Goal: Transaction & Acquisition: Purchase product/service

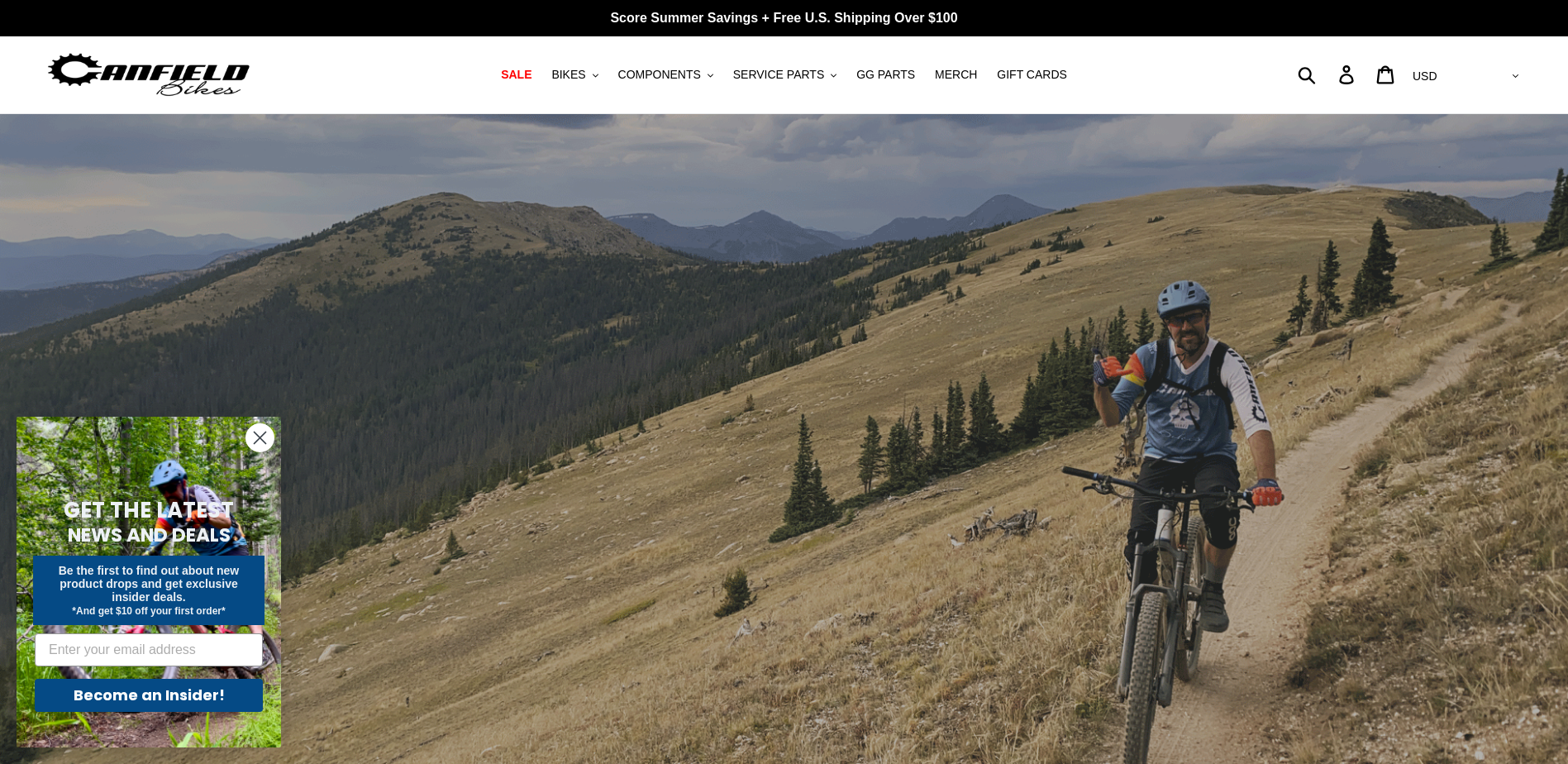
click at [268, 442] on circle "Close dialog" at bounding box center [259, 438] width 27 height 27
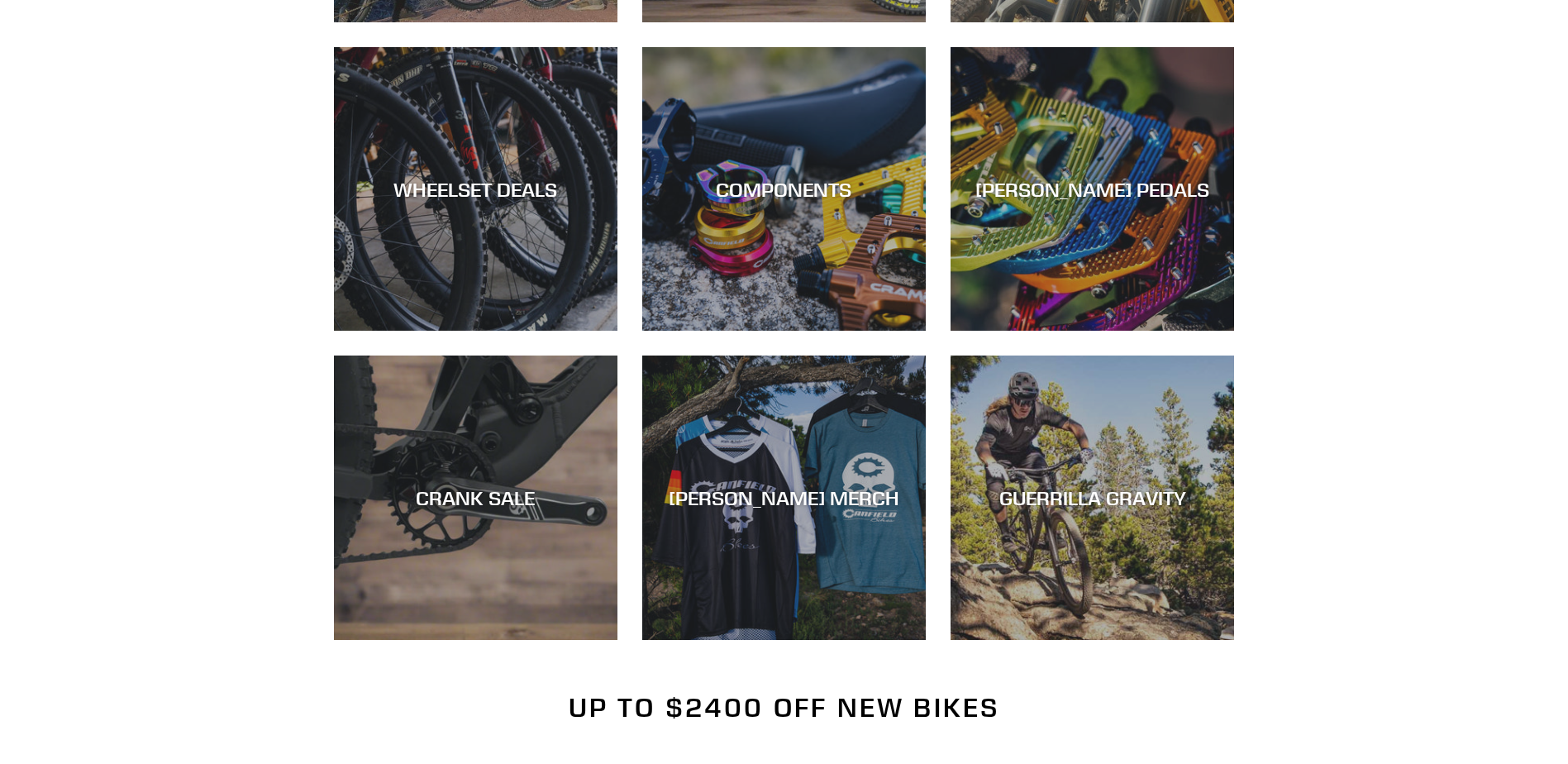
scroll to position [993, 0]
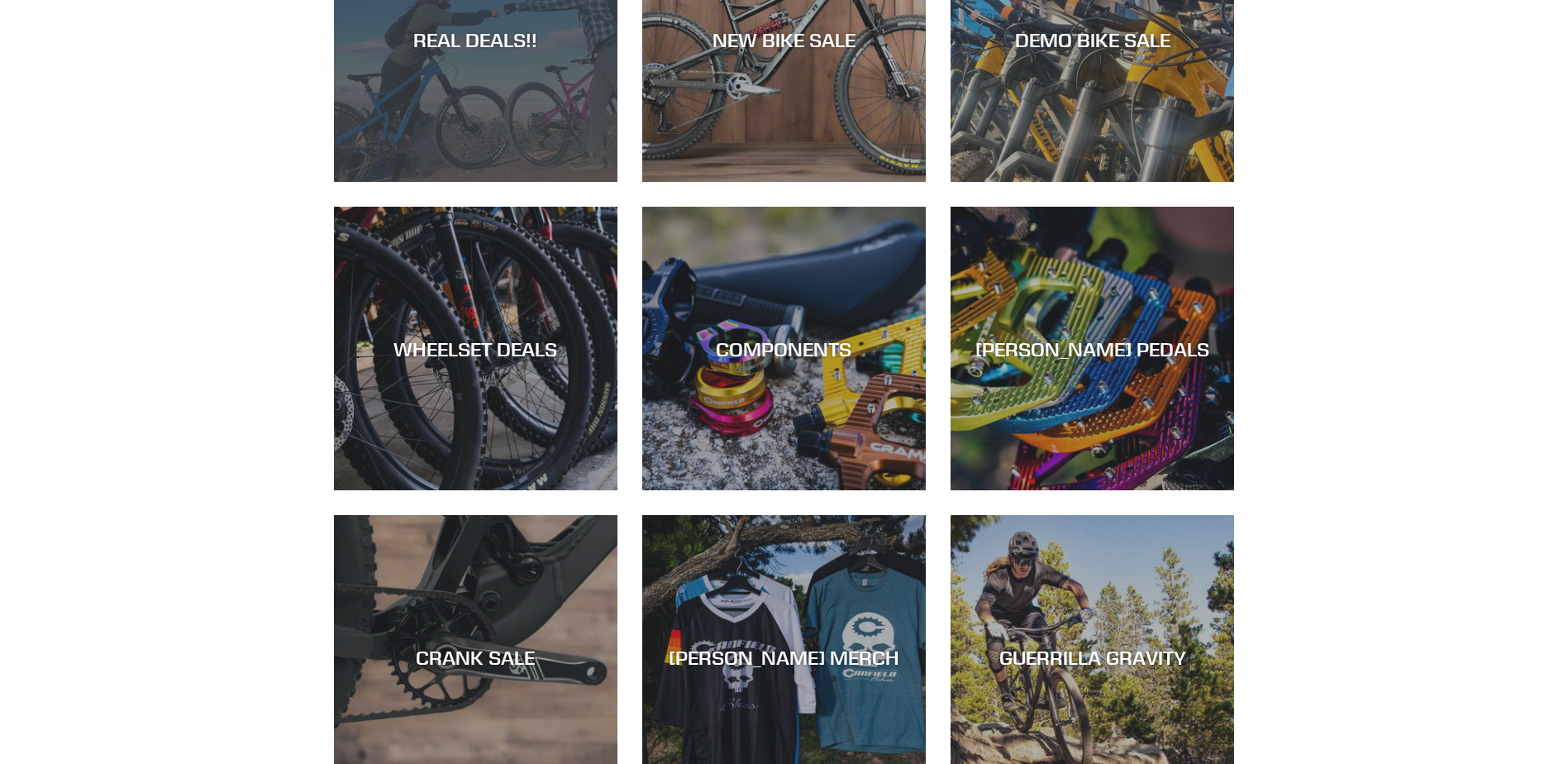
click at [518, 182] on div "REAL DEALS!!" at bounding box center [475, 182] width 283 height 0
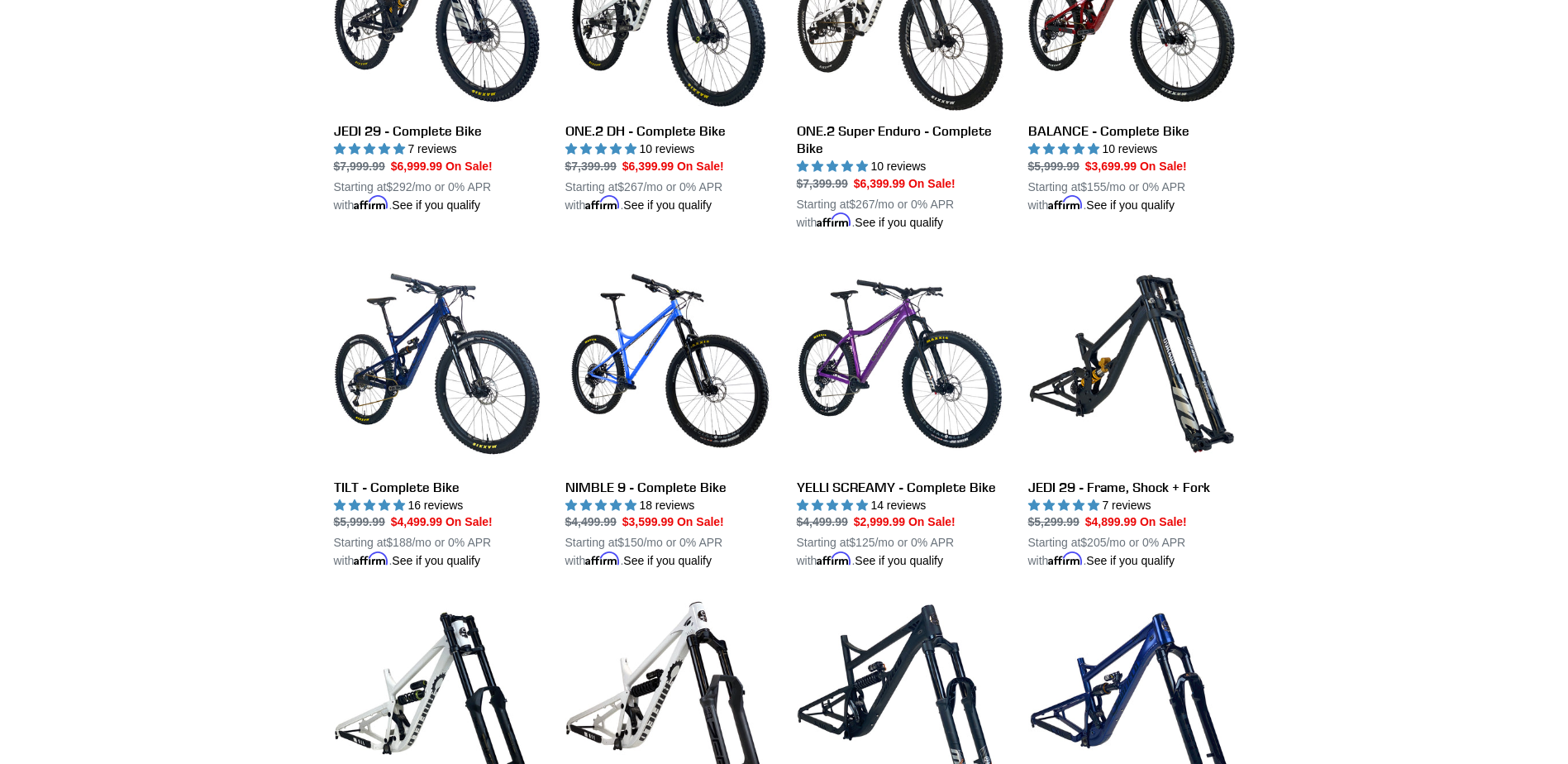
scroll to position [1323, 0]
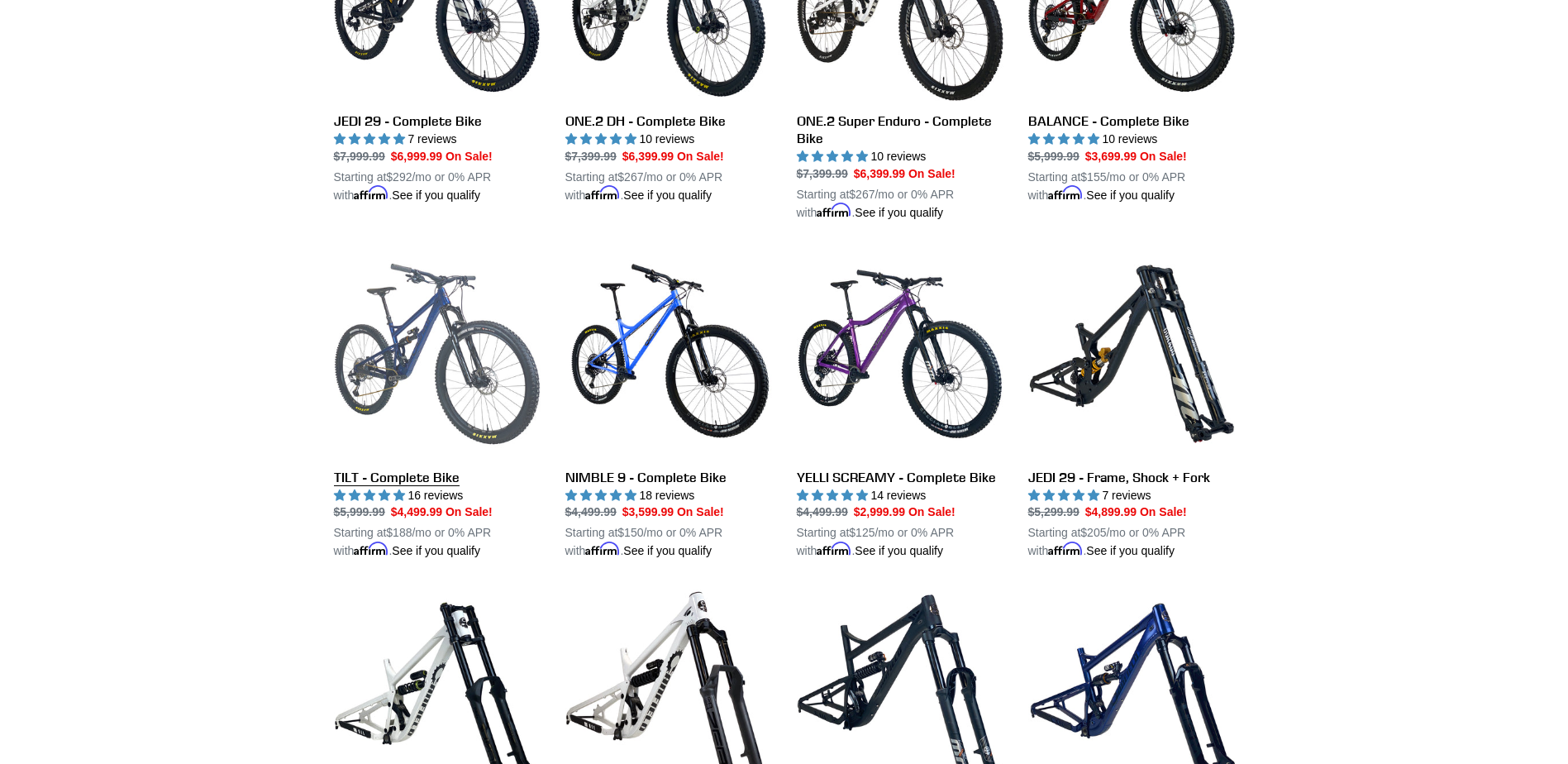
click at [446, 333] on link "TILT - Complete Bike" at bounding box center [437, 405] width 206 height 310
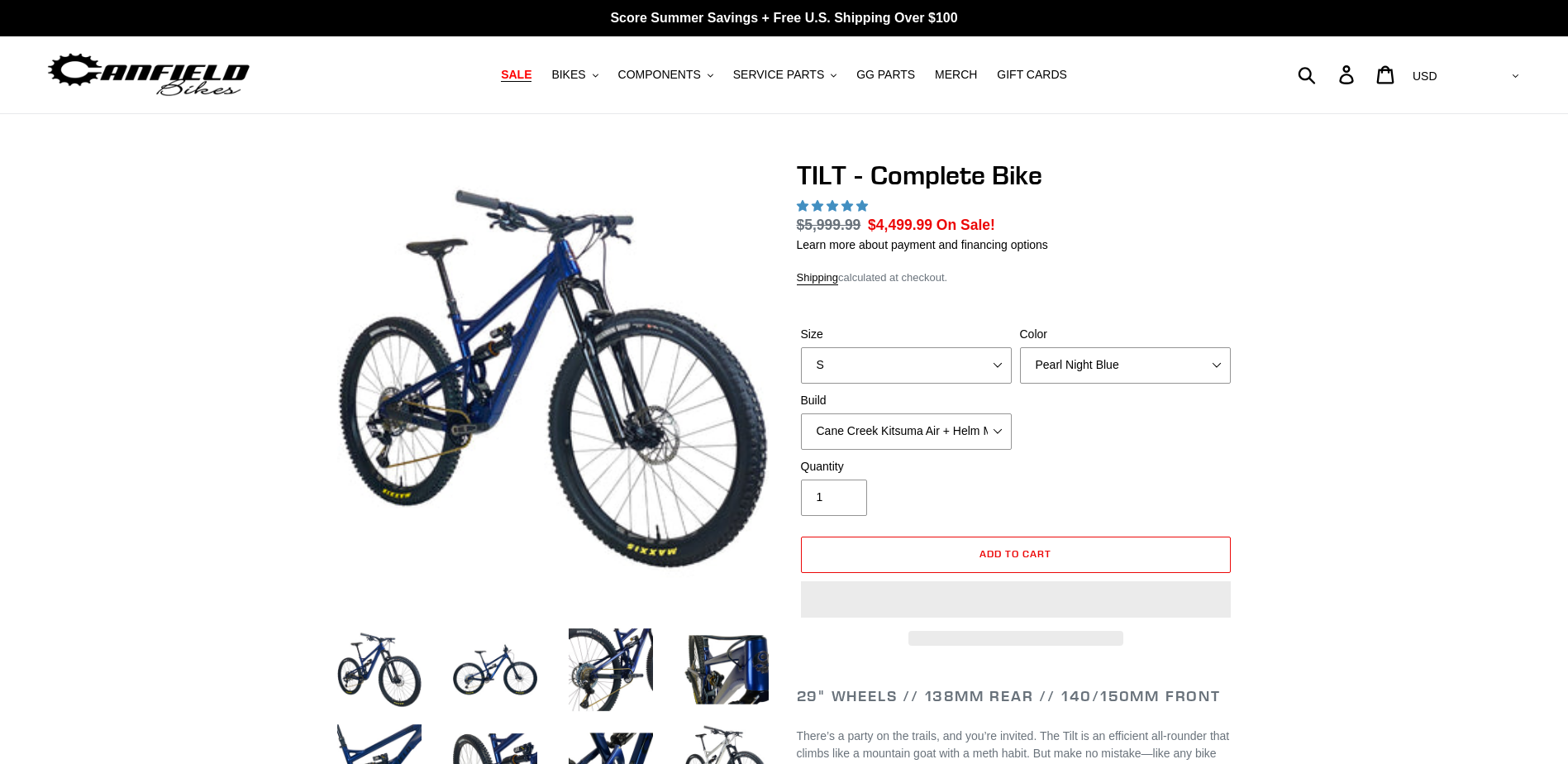
select select "highest-rating"
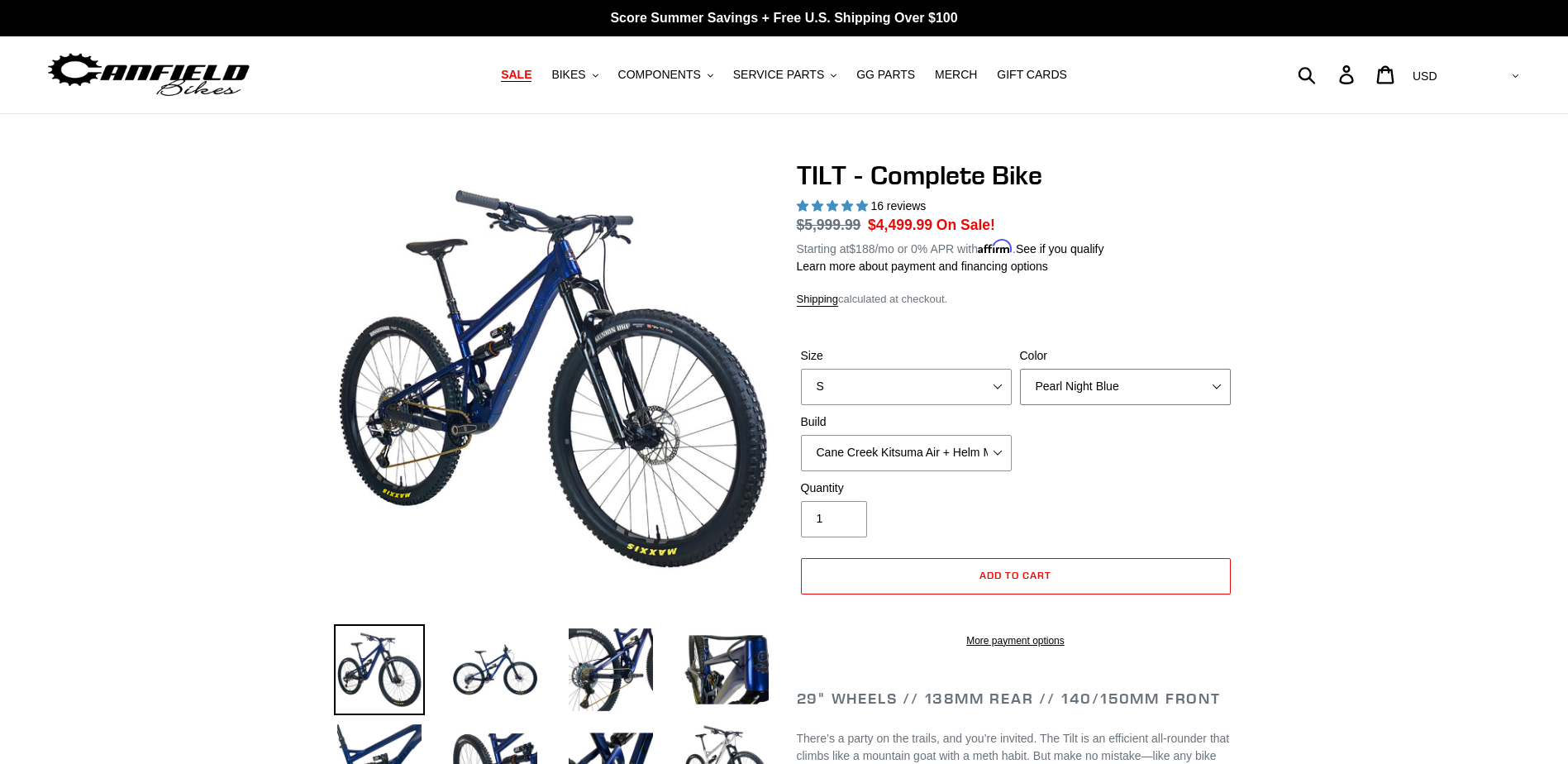
click at [1227, 389] on select "Pearl Night Blue Stealth Silver Raw" at bounding box center [1126, 387] width 210 height 36
click at [1020, 369] on select "Pearl Night Blue Stealth Silver Raw" at bounding box center [1126, 387] width 210 height 36
click at [1189, 391] on select "Pearl Night Blue Stealth Silver Raw" at bounding box center [1126, 387] width 210 height 36
select select "Raw"
click at [1020, 369] on select "Pearl Night Blue Stealth Silver Raw" at bounding box center [1126, 387] width 210 height 36
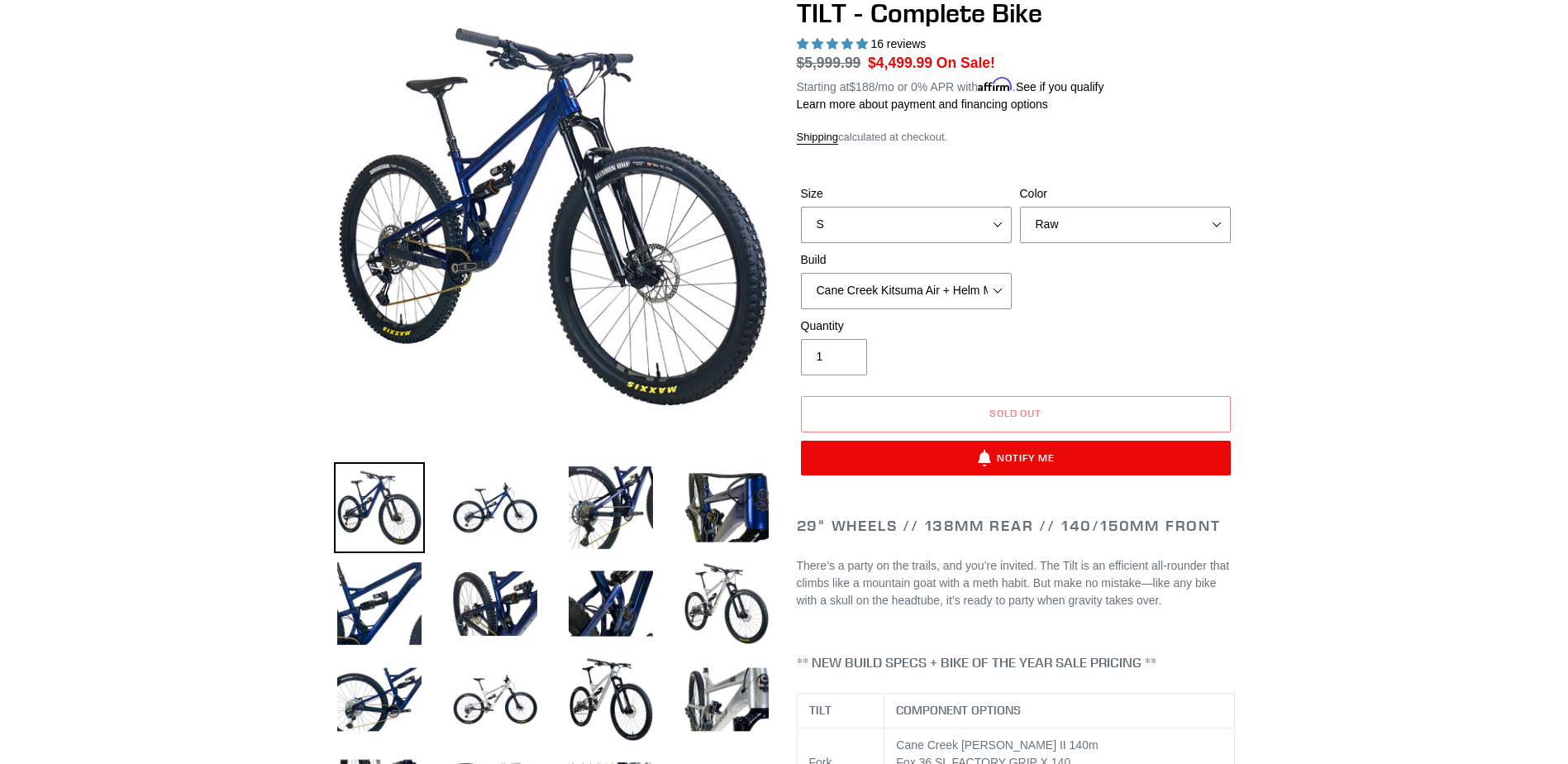
scroll to position [166, 0]
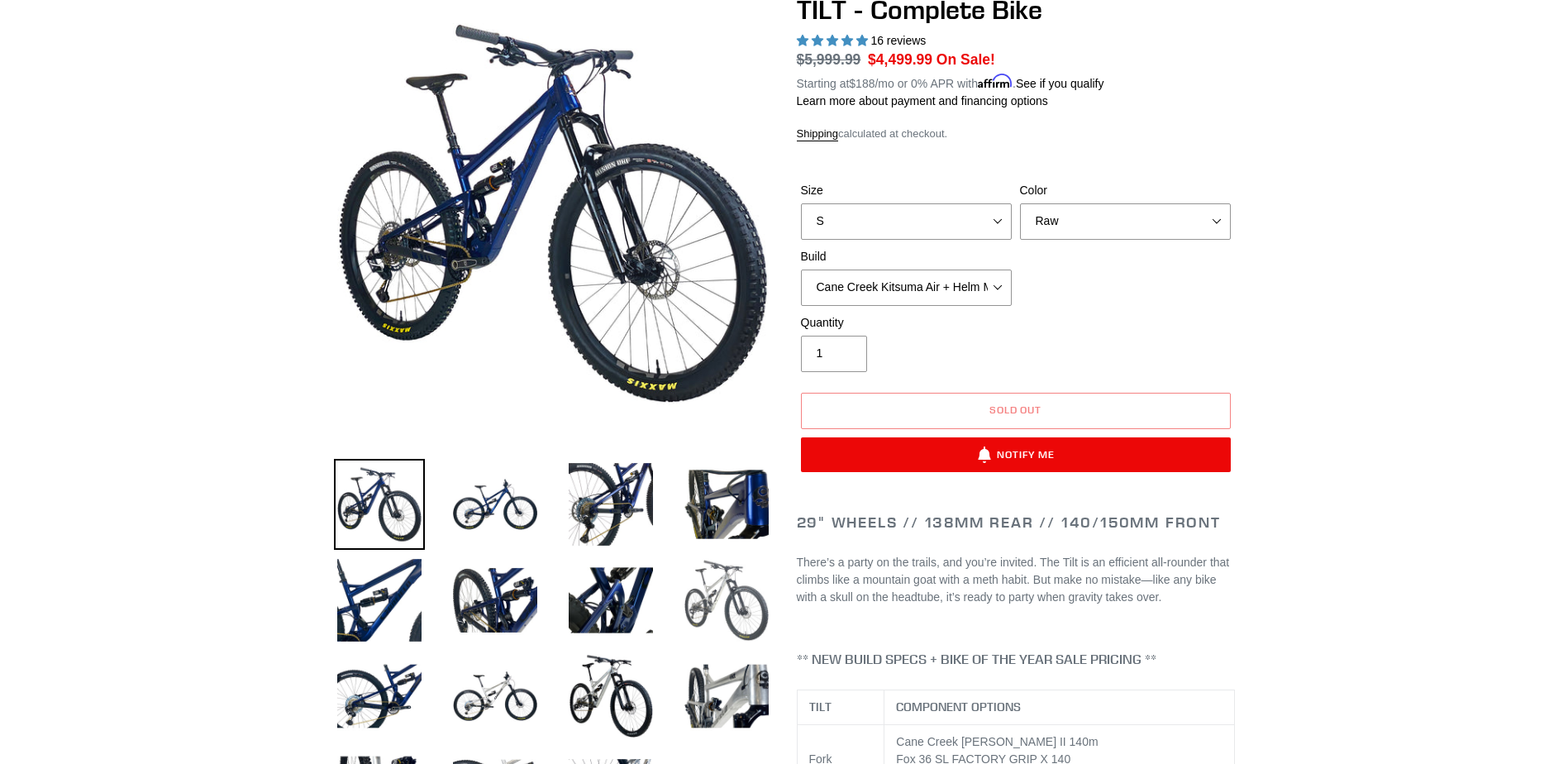
click at [707, 597] on img at bounding box center [726, 601] width 91 height 91
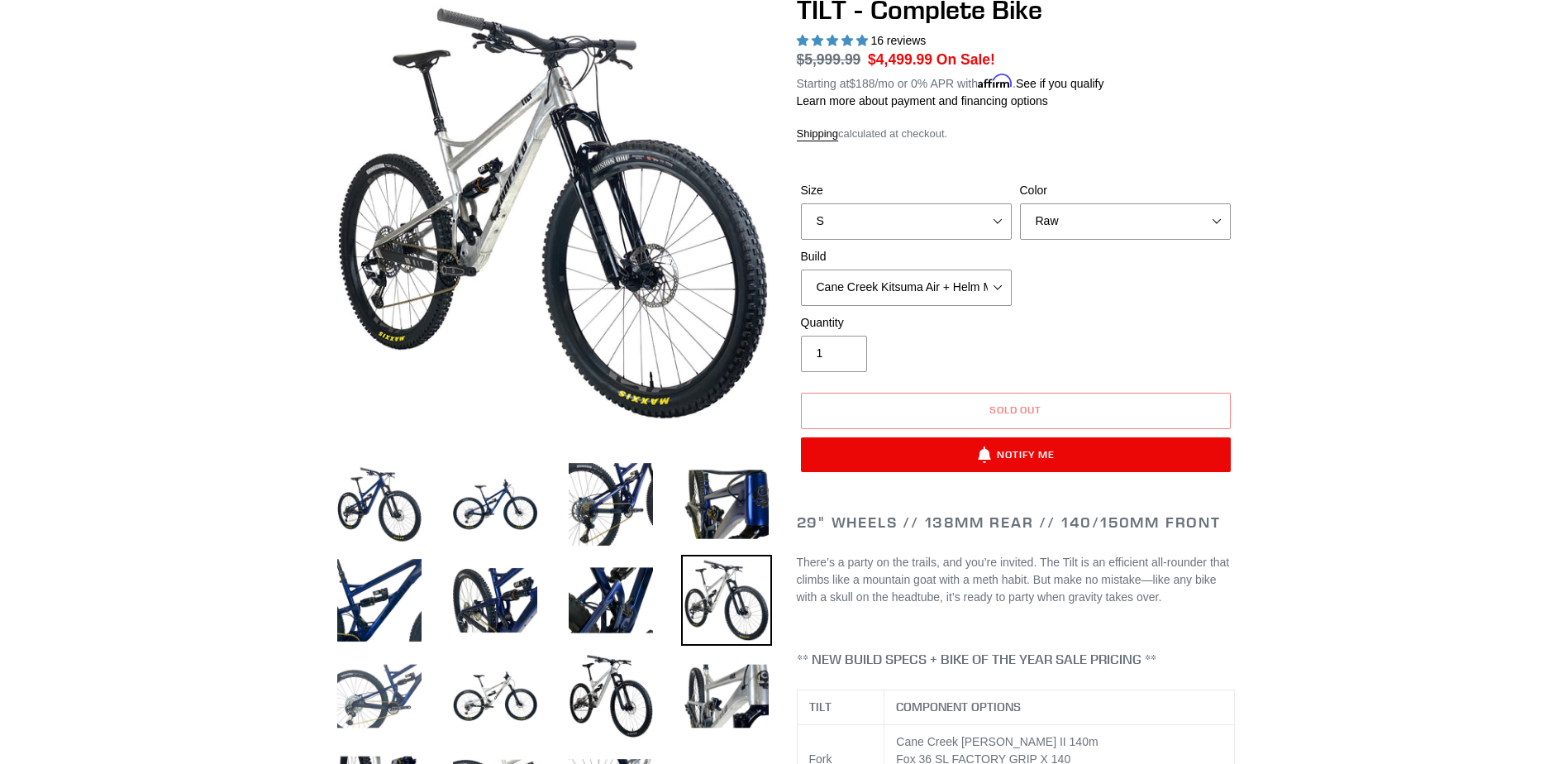
click at [373, 674] on img at bounding box center [379, 696] width 91 height 91
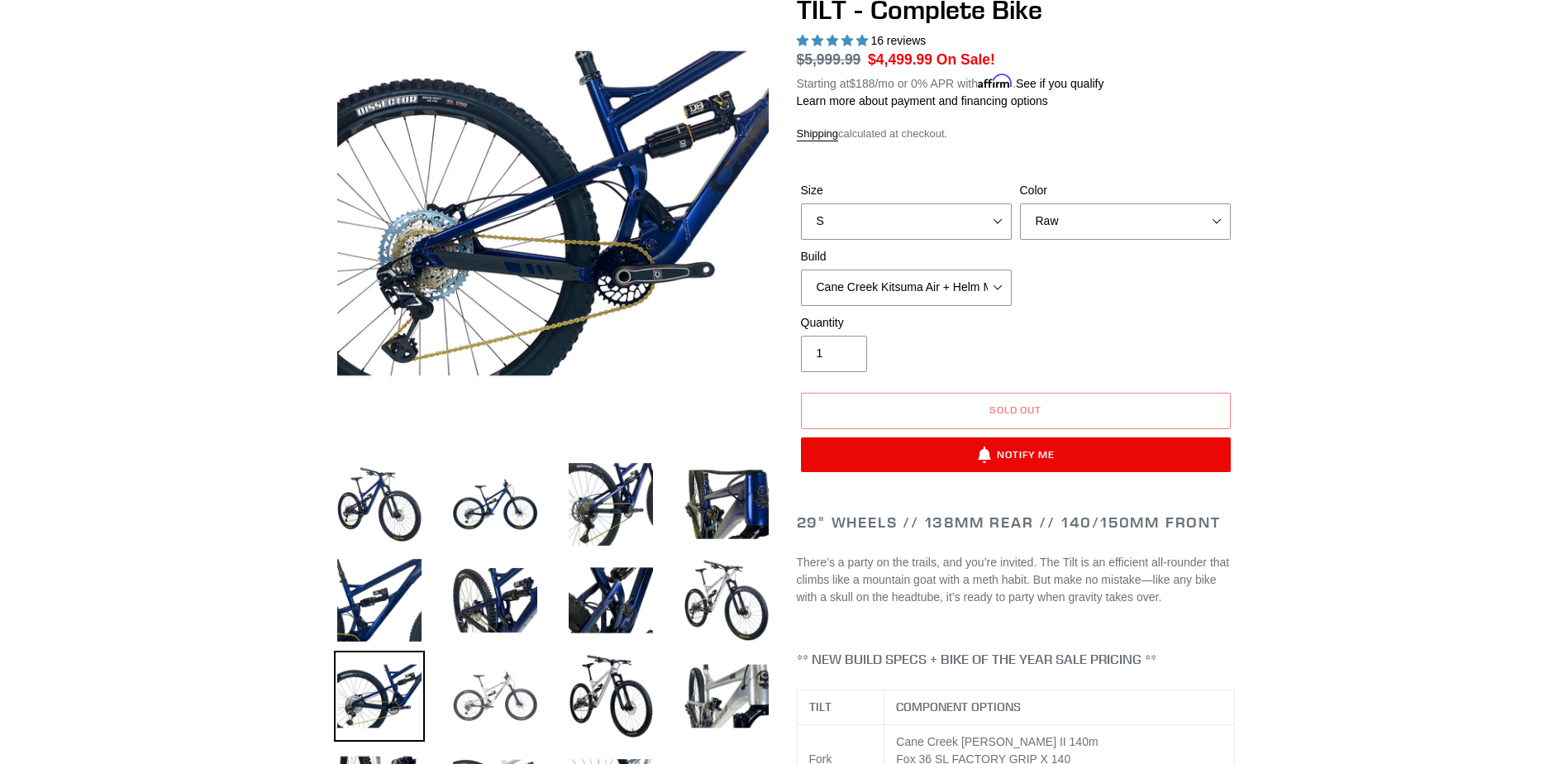
click at [476, 681] on img at bounding box center [495, 696] width 91 height 91
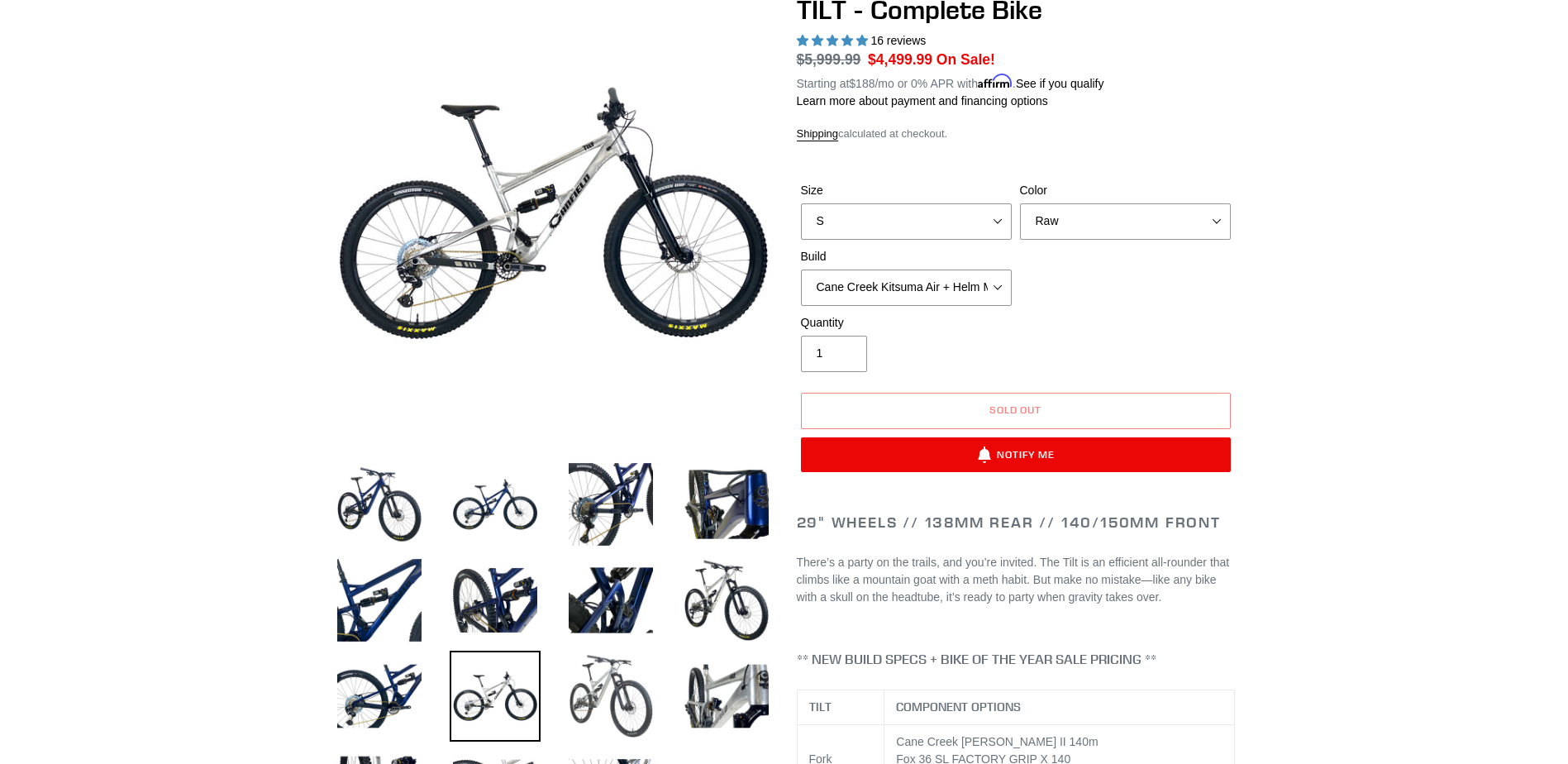
click at [609, 675] on img at bounding box center [611, 696] width 91 height 91
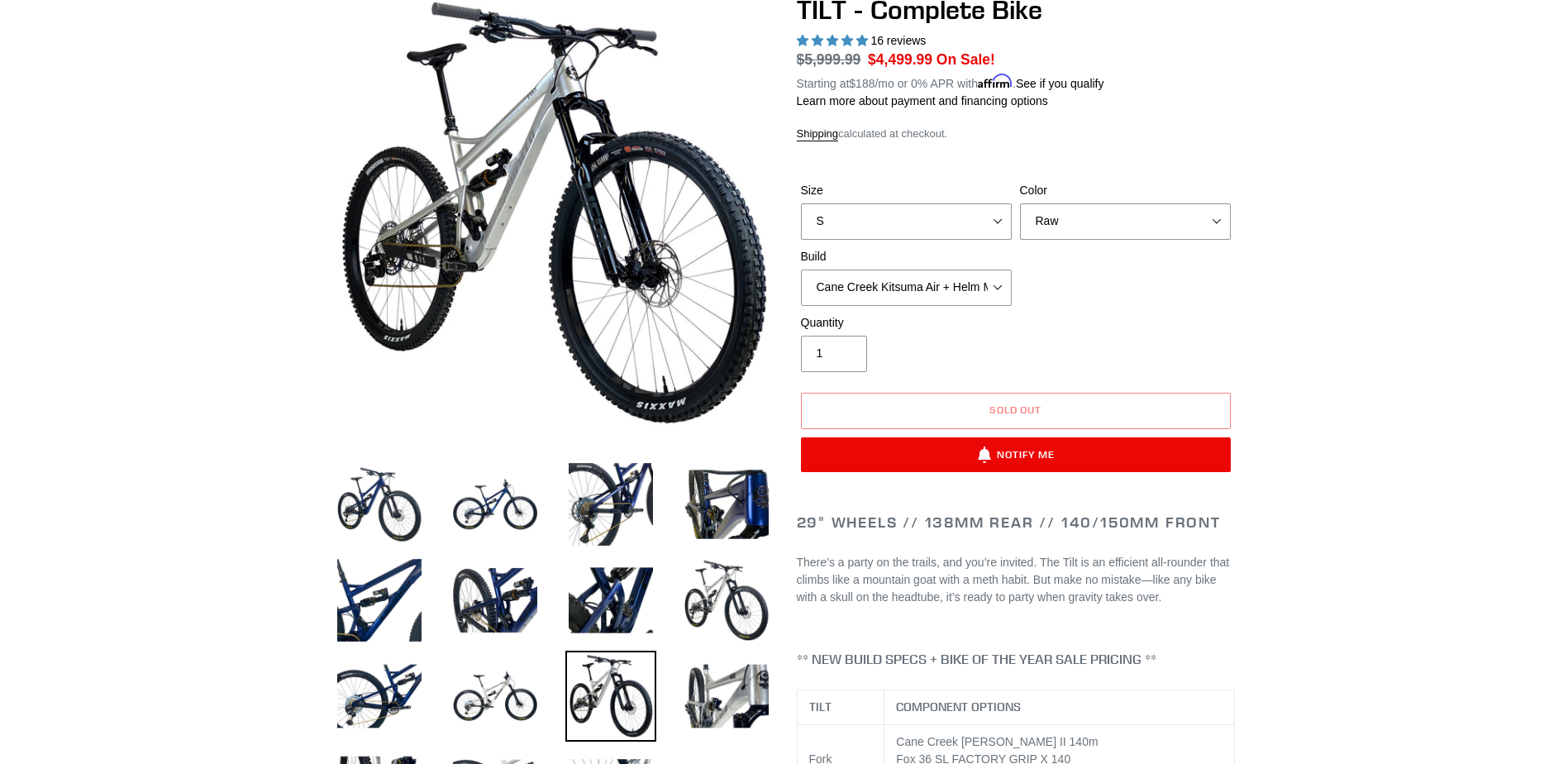
scroll to position [248, 0]
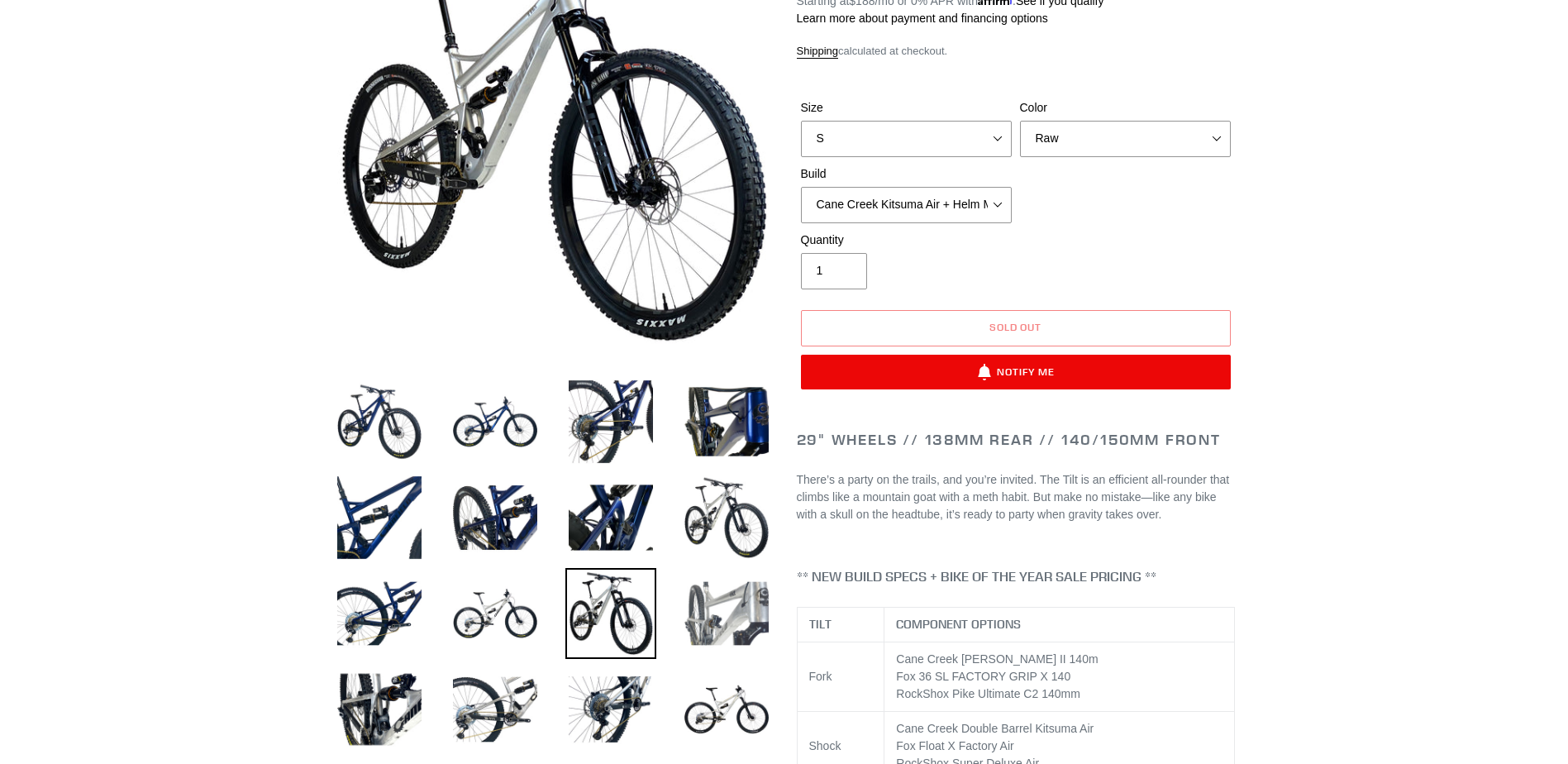
click at [715, 640] on img at bounding box center [726, 614] width 91 height 91
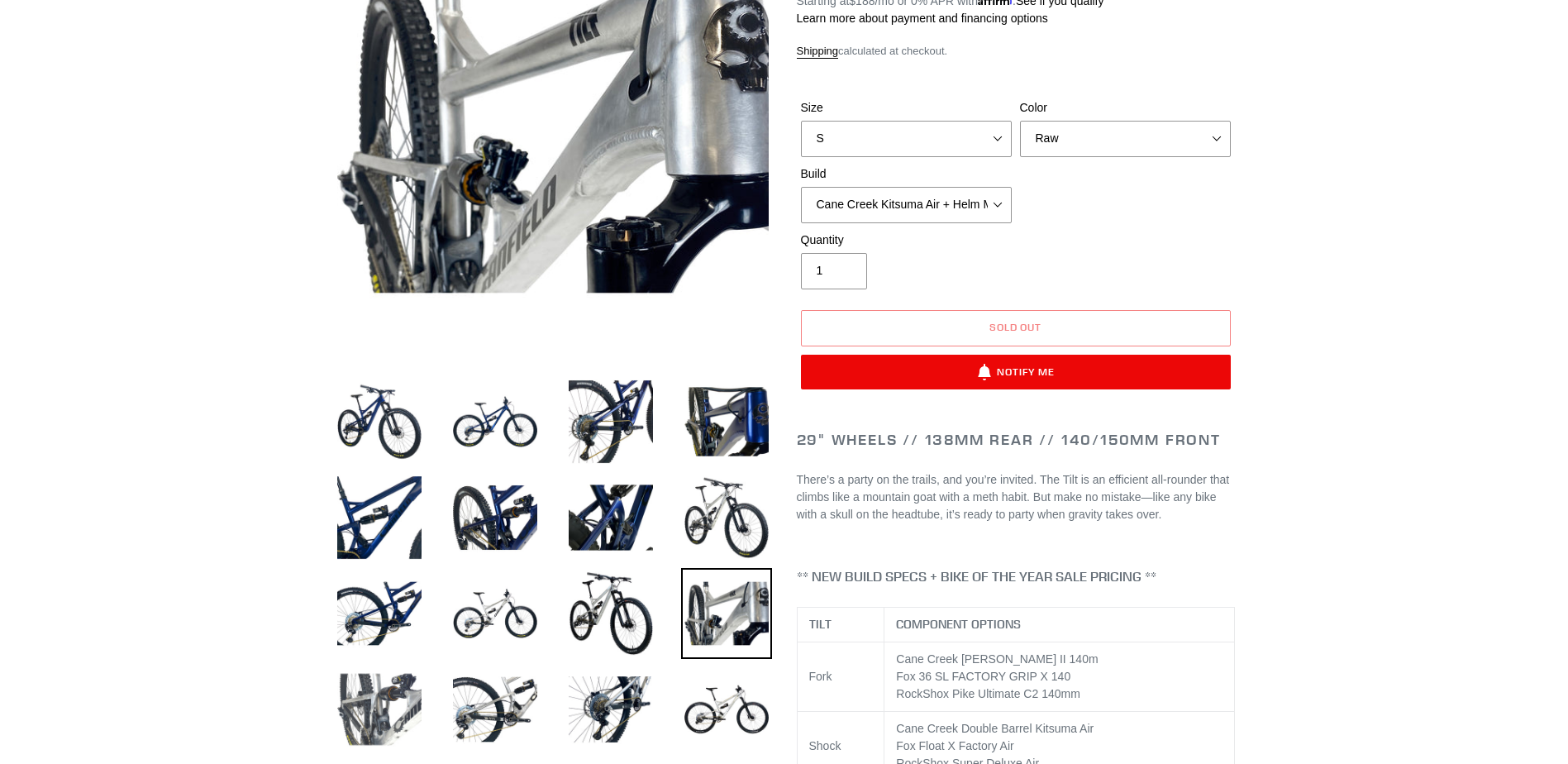
click at [368, 687] on img at bounding box center [379, 709] width 91 height 91
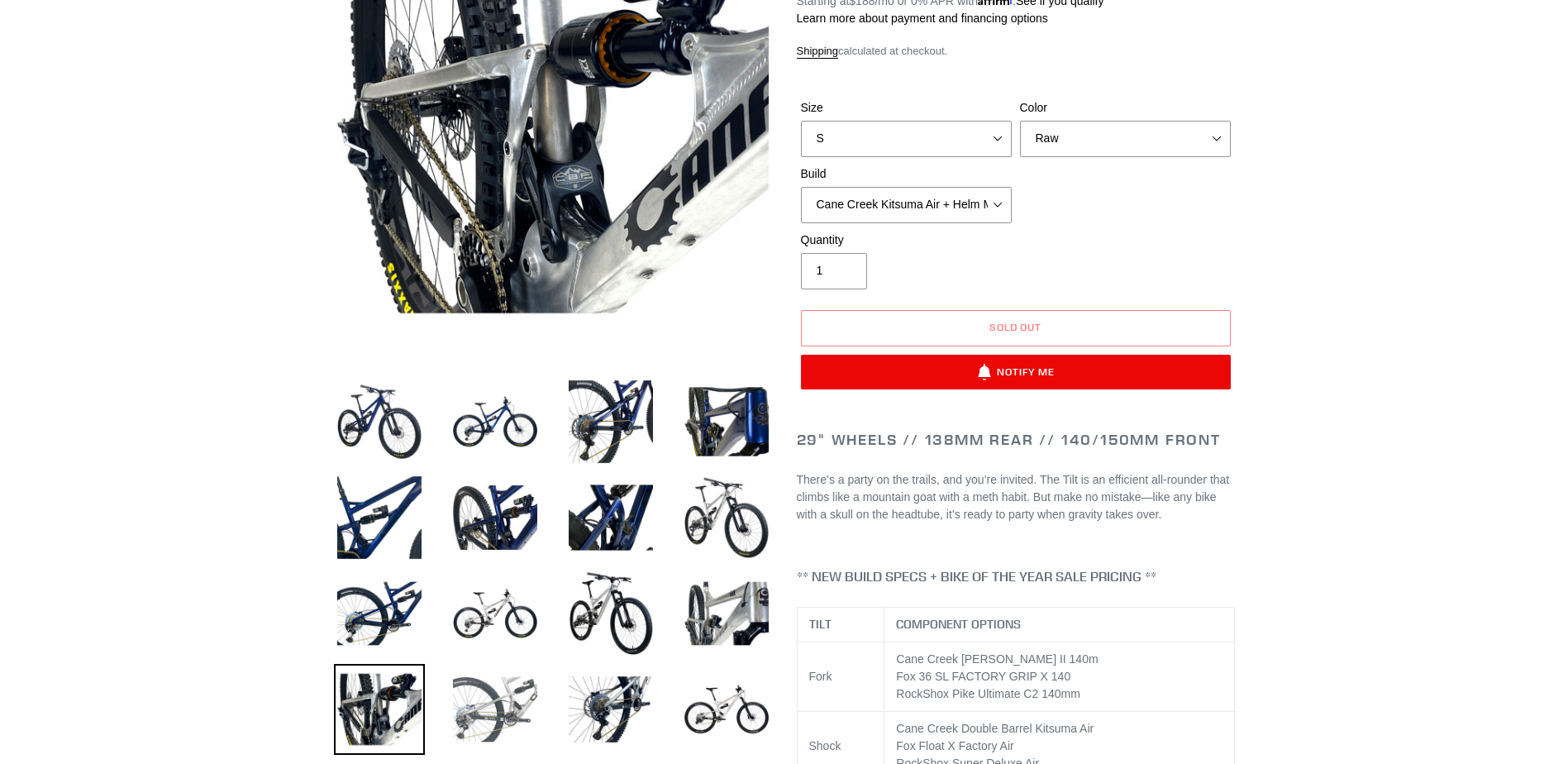
click at [462, 687] on img at bounding box center [495, 709] width 91 height 91
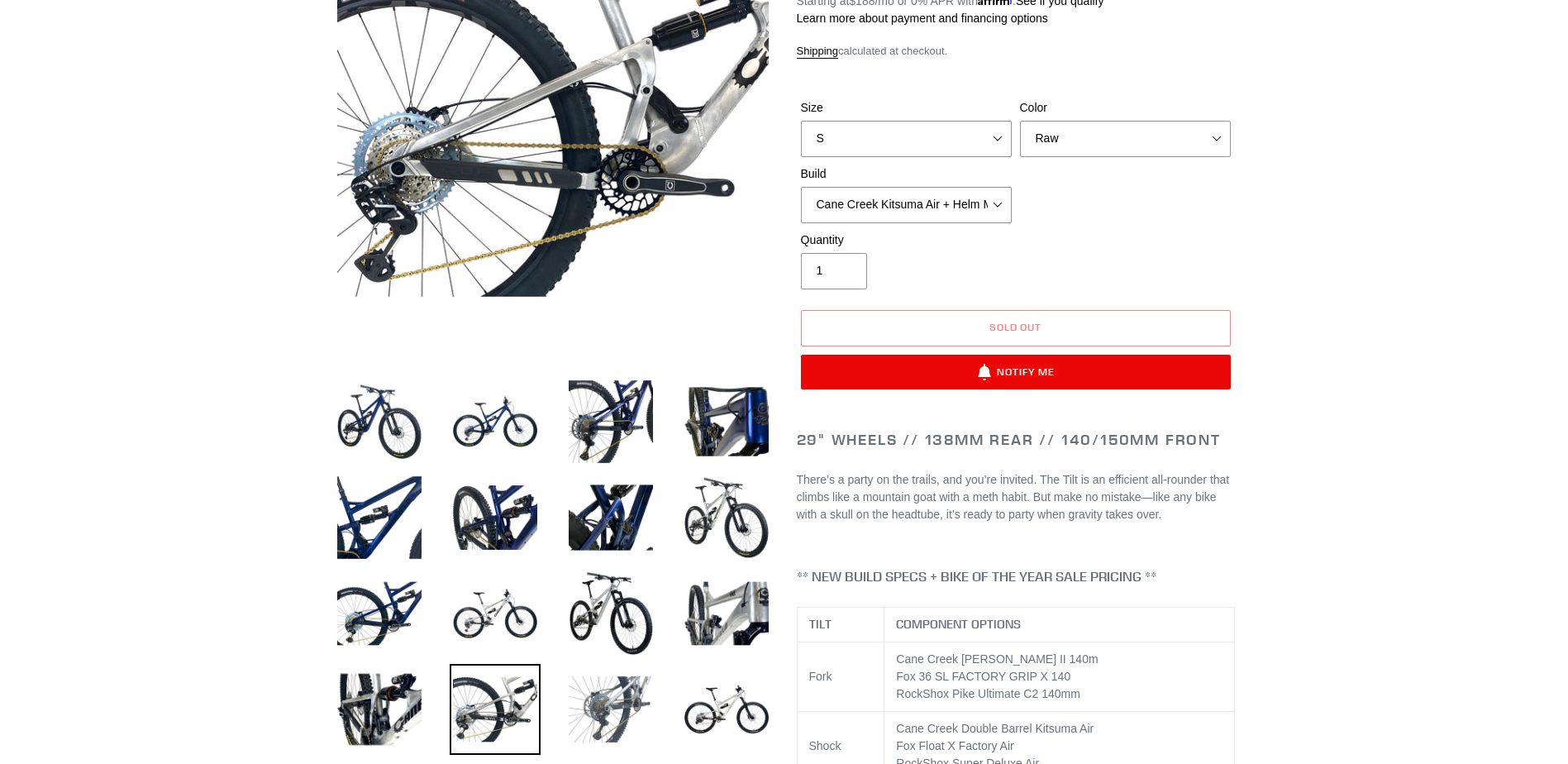
click at [609, 689] on img at bounding box center [611, 709] width 91 height 91
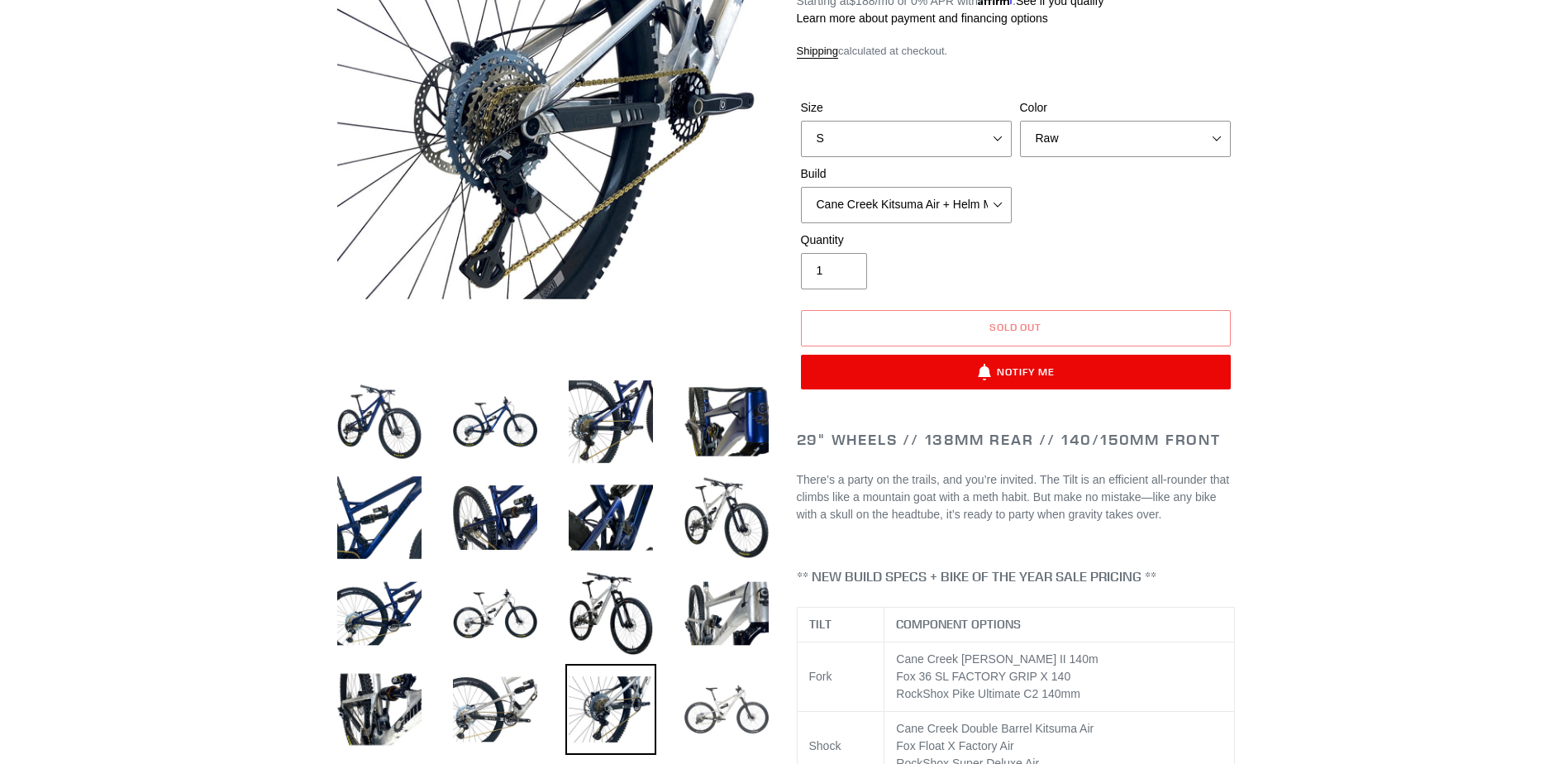
click at [748, 706] on img at bounding box center [726, 709] width 91 height 91
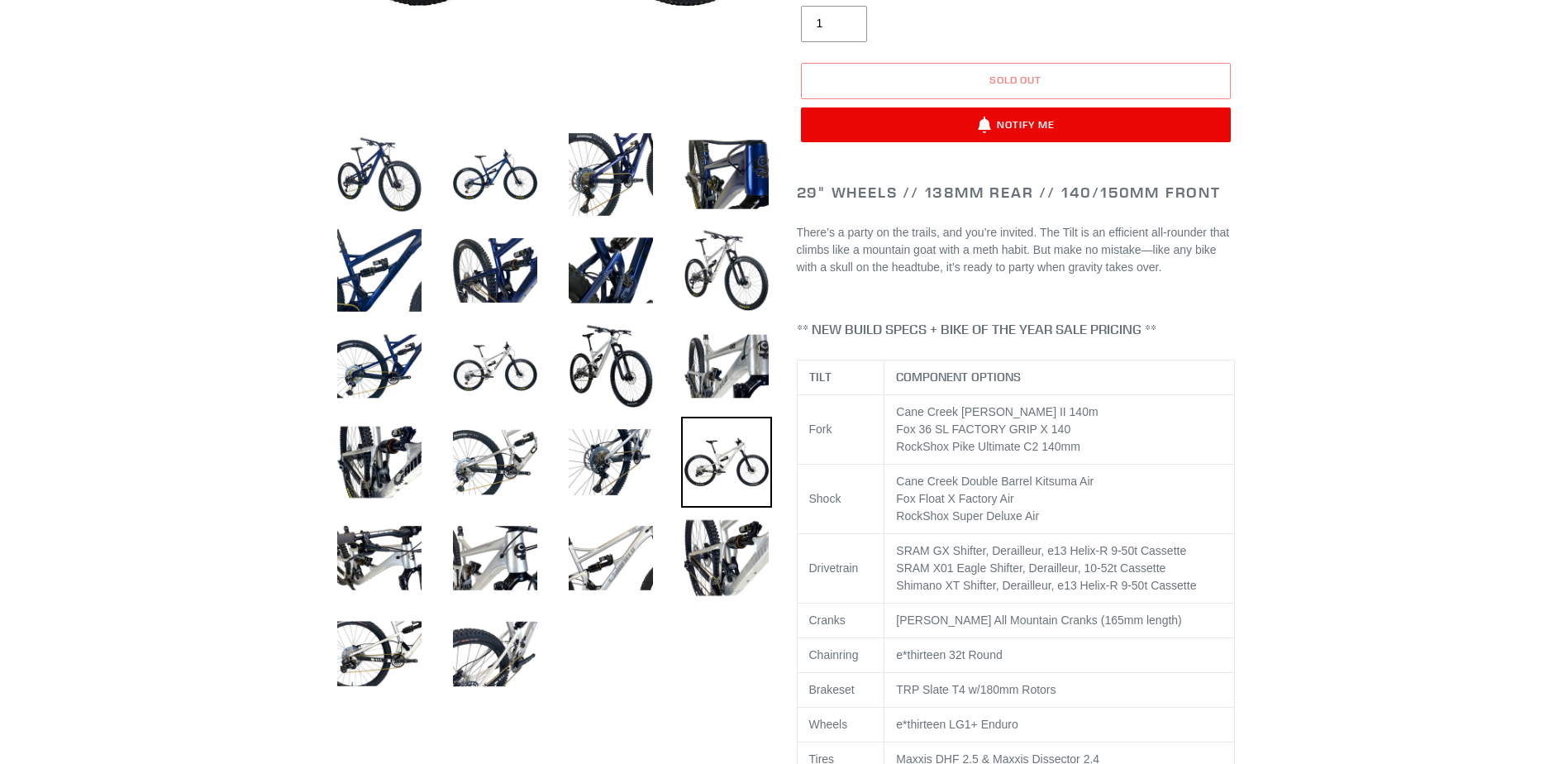
scroll to position [496, 0]
click at [417, 570] on img at bounding box center [379, 558] width 91 height 91
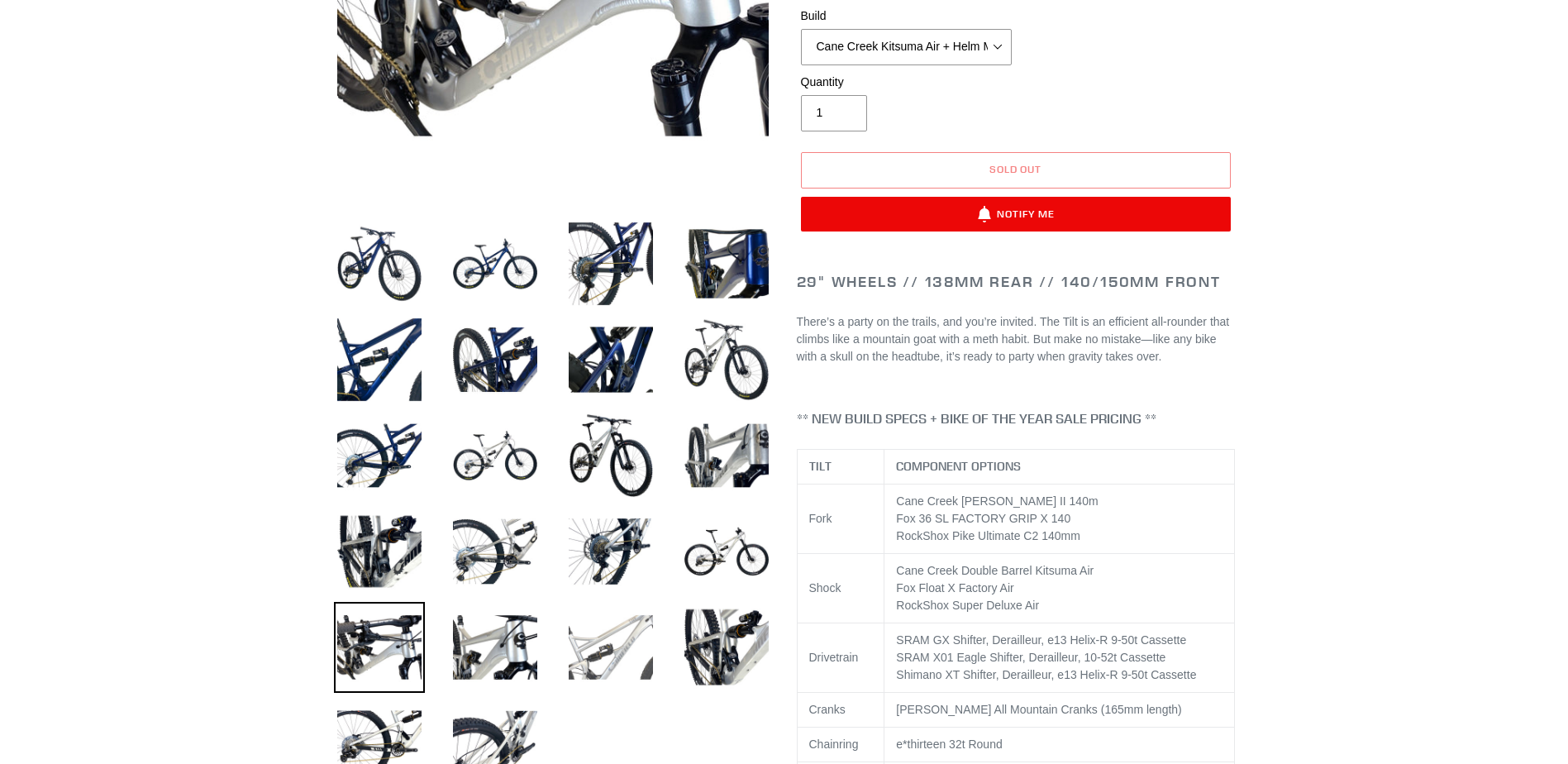
scroll to position [413, 0]
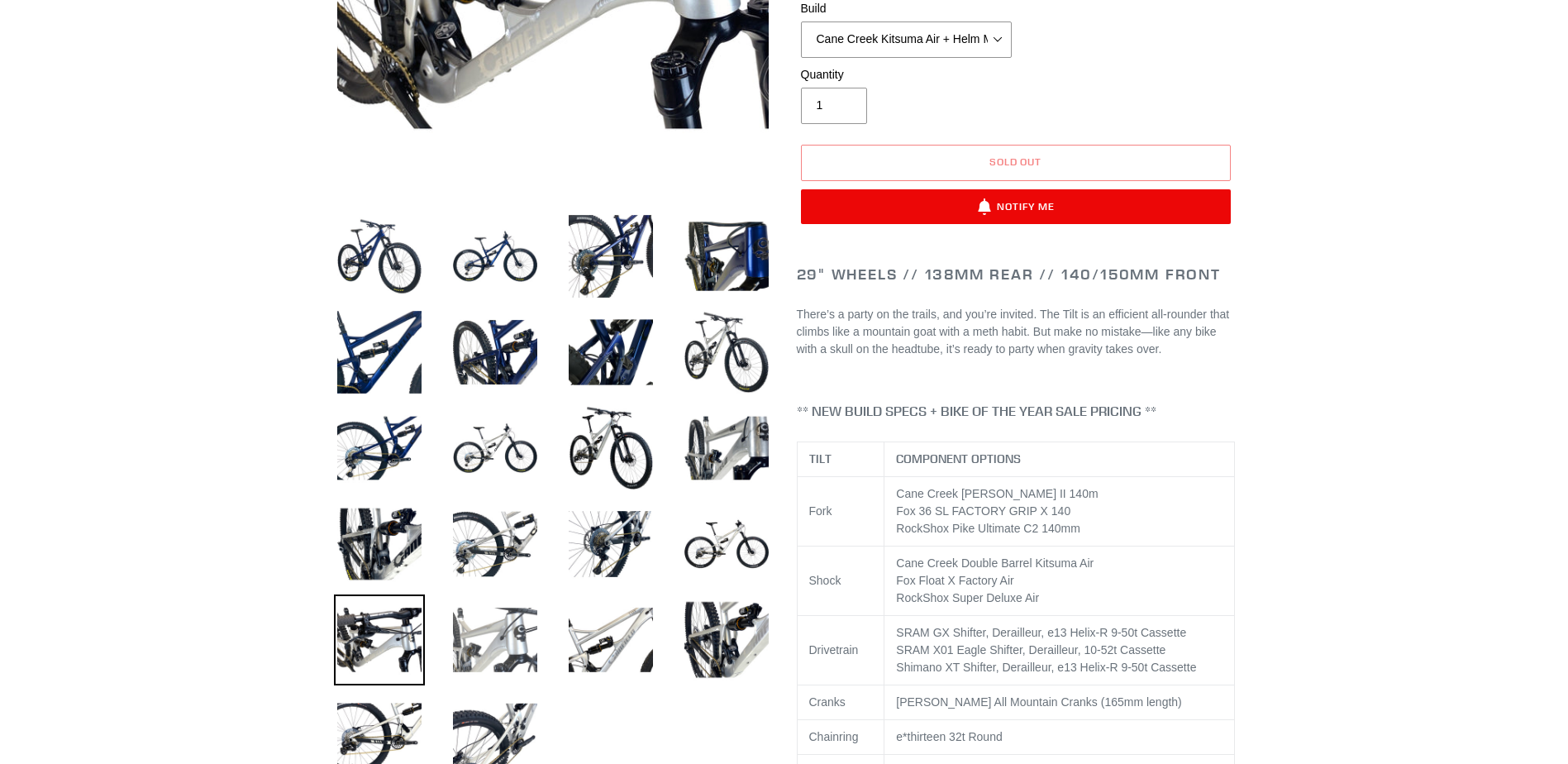
click at [489, 625] on img at bounding box center [495, 641] width 91 height 91
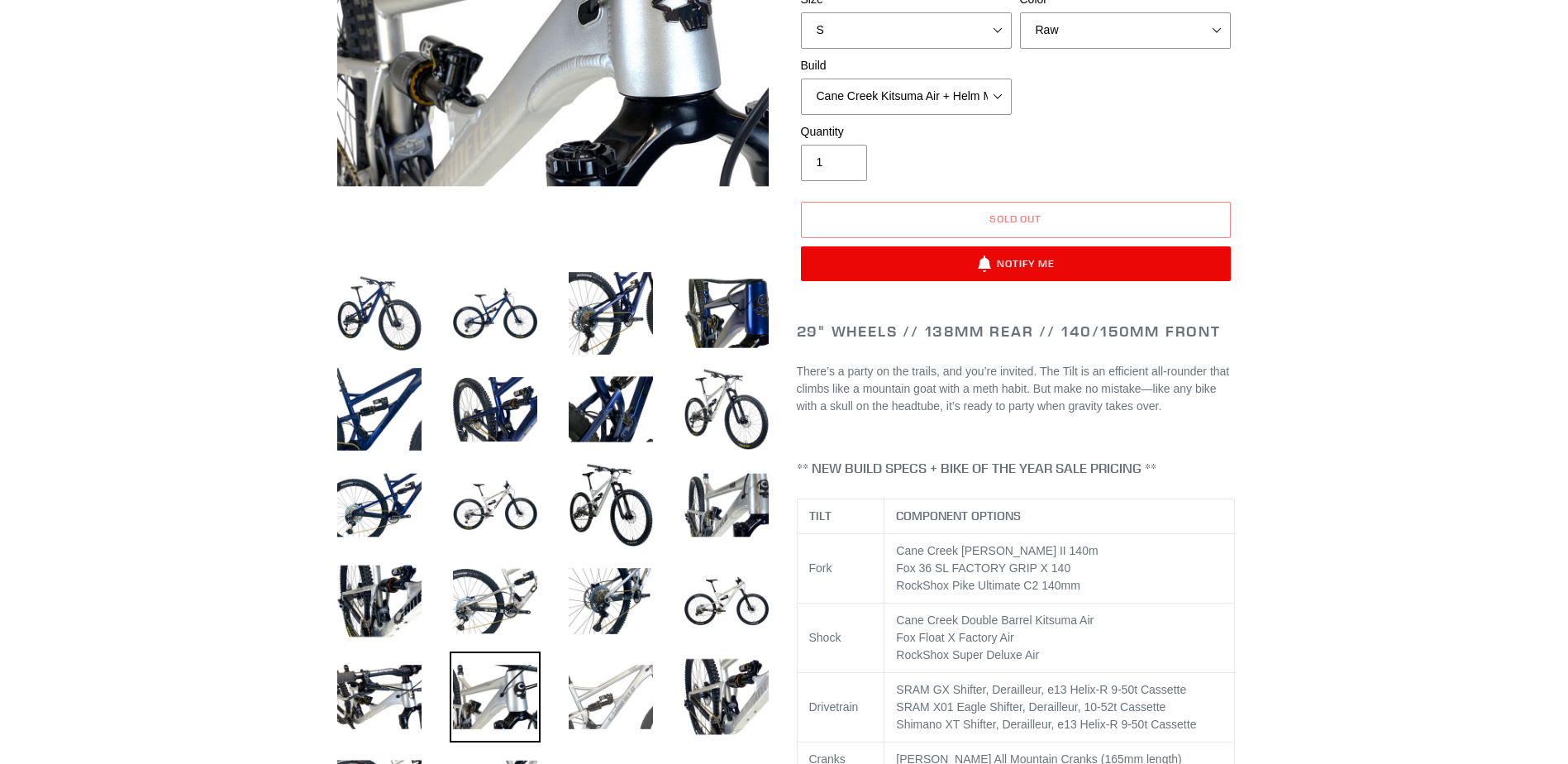
scroll to position [496, 0]
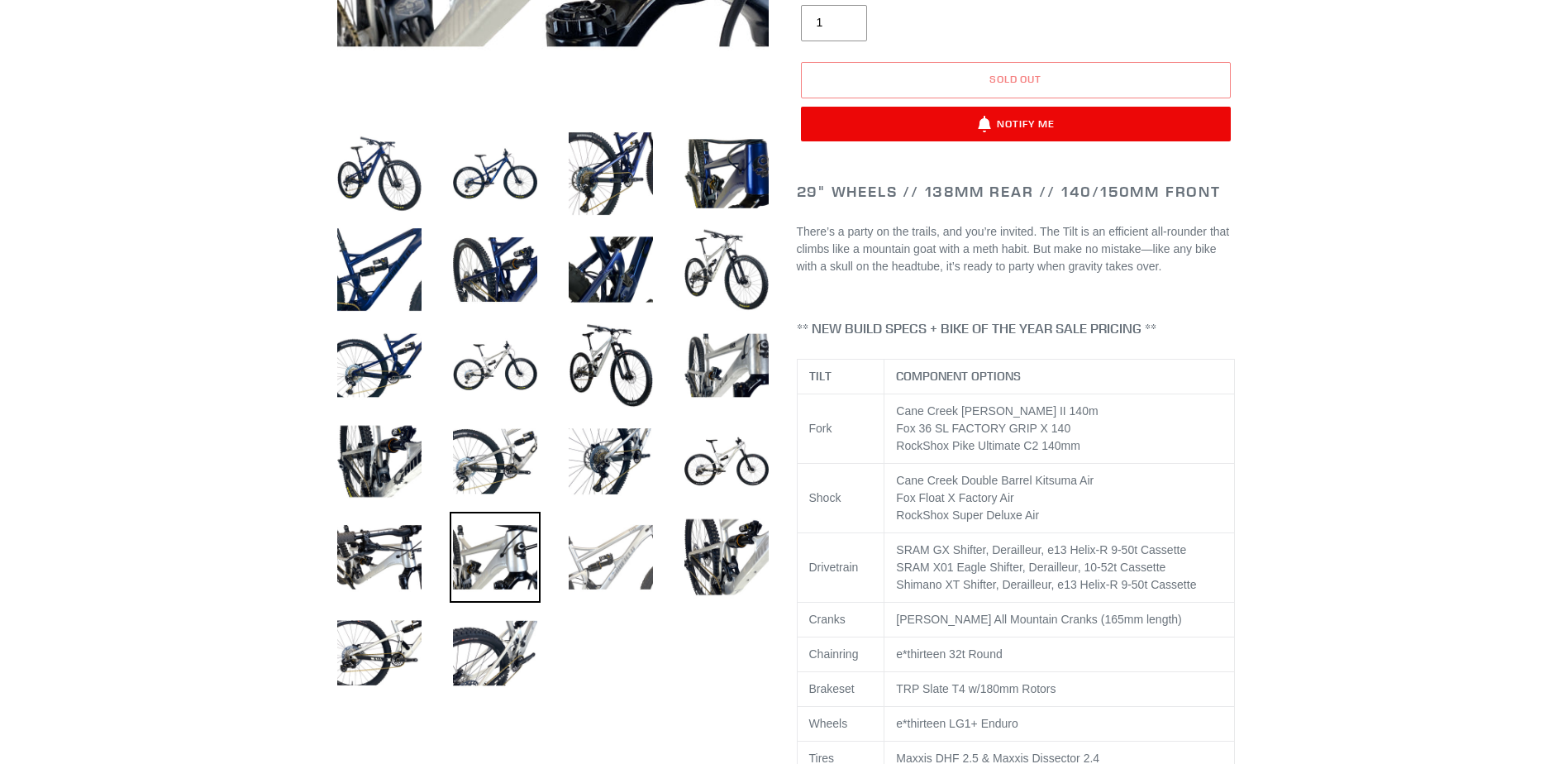
click at [627, 584] on img at bounding box center [611, 558] width 91 height 91
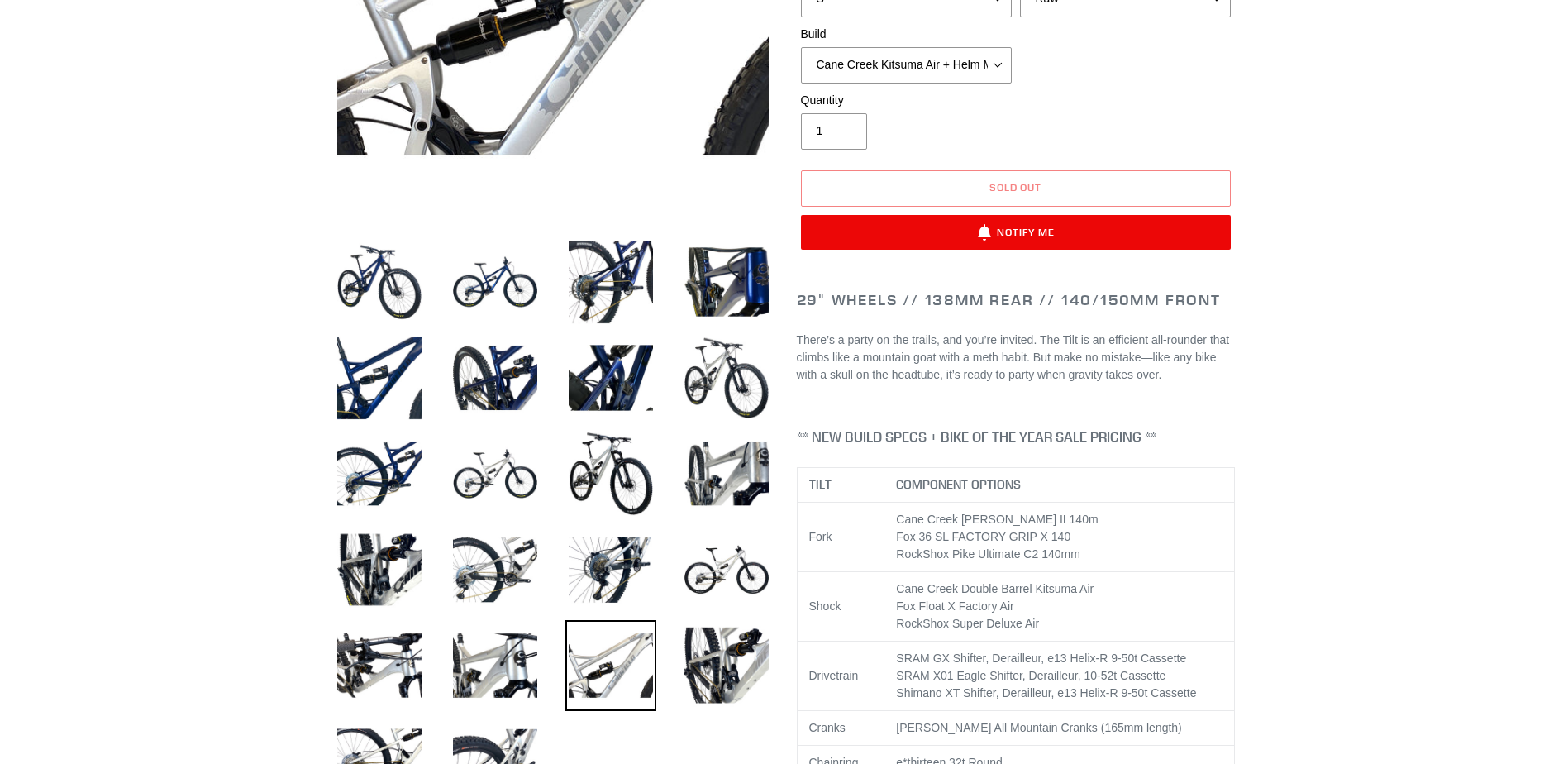
scroll to position [413, 0]
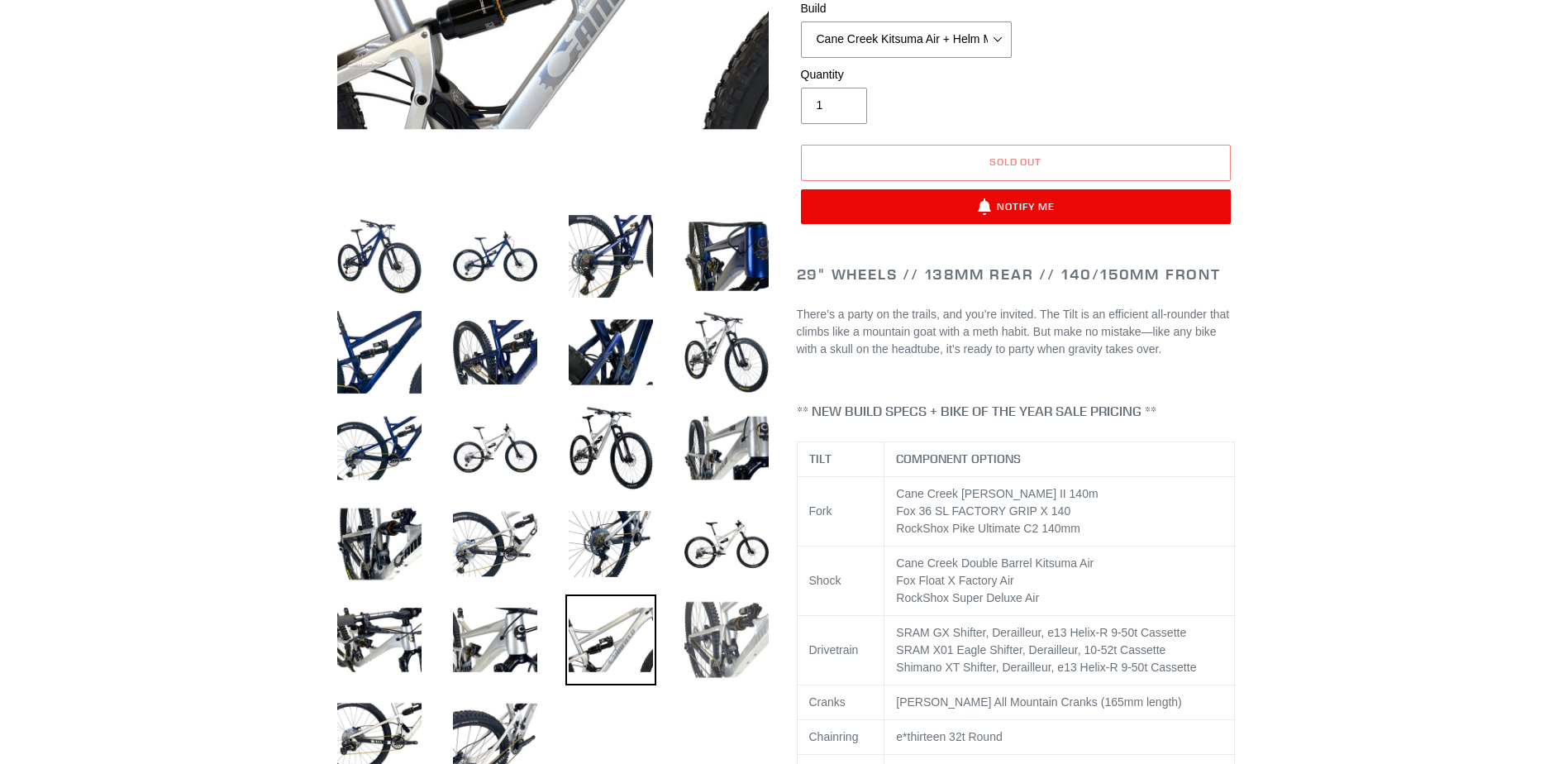
click at [731, 660] on img at bounding box center [726, 641] width 91 height 91
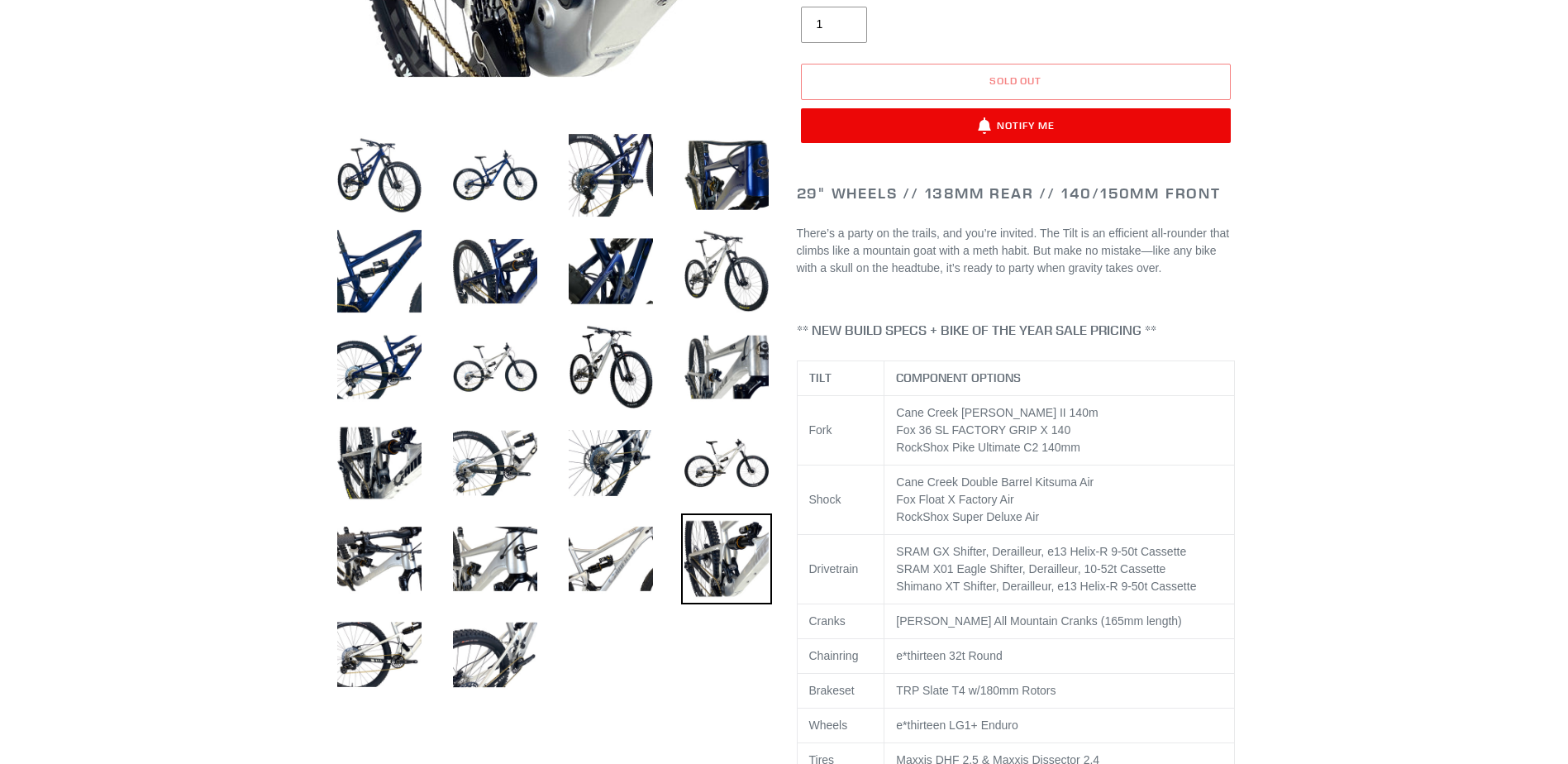
scroll to position [496, 0]
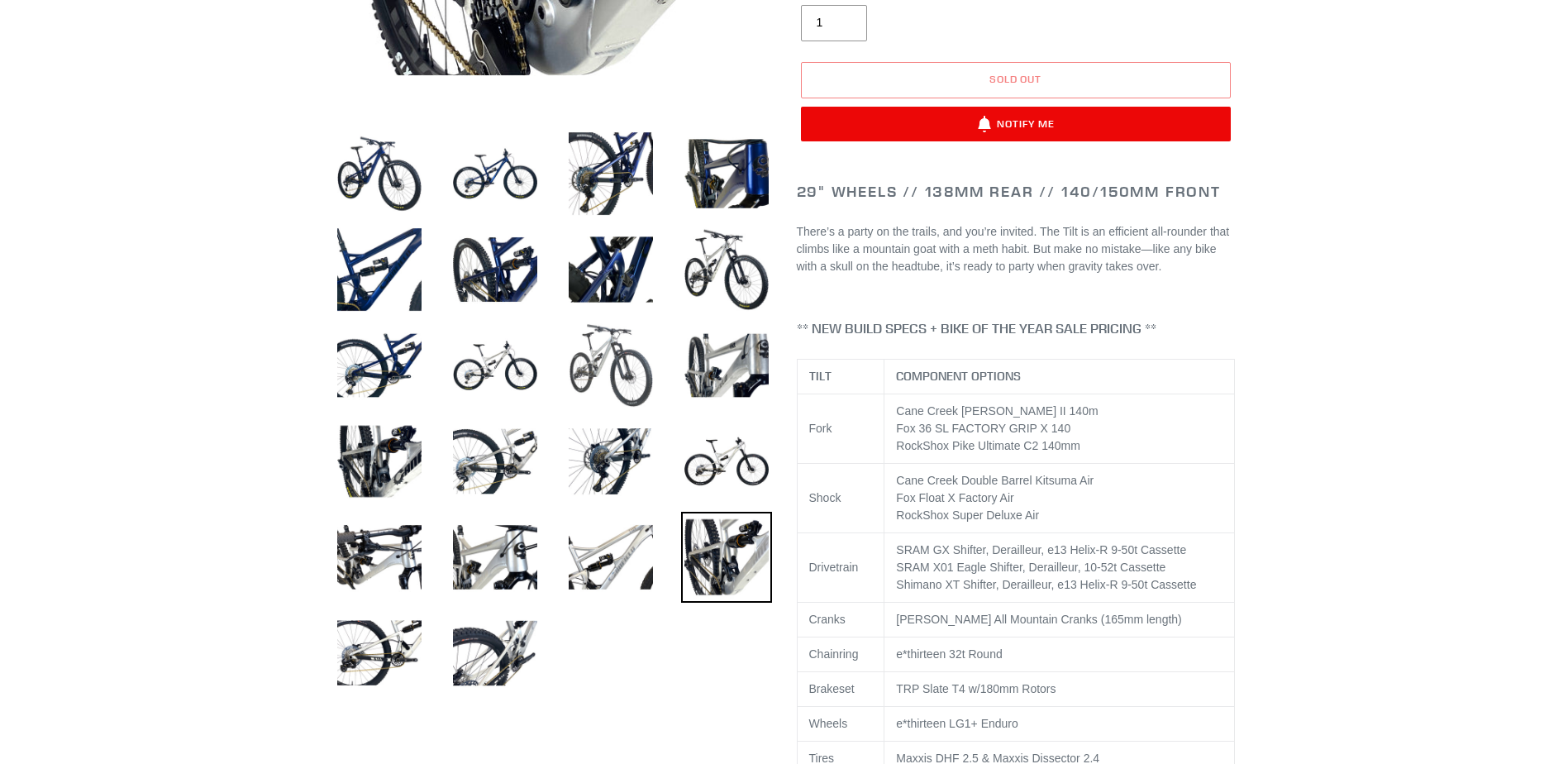
click at [592, 369] on img at bounding box center [611, 365] width 91 height 91
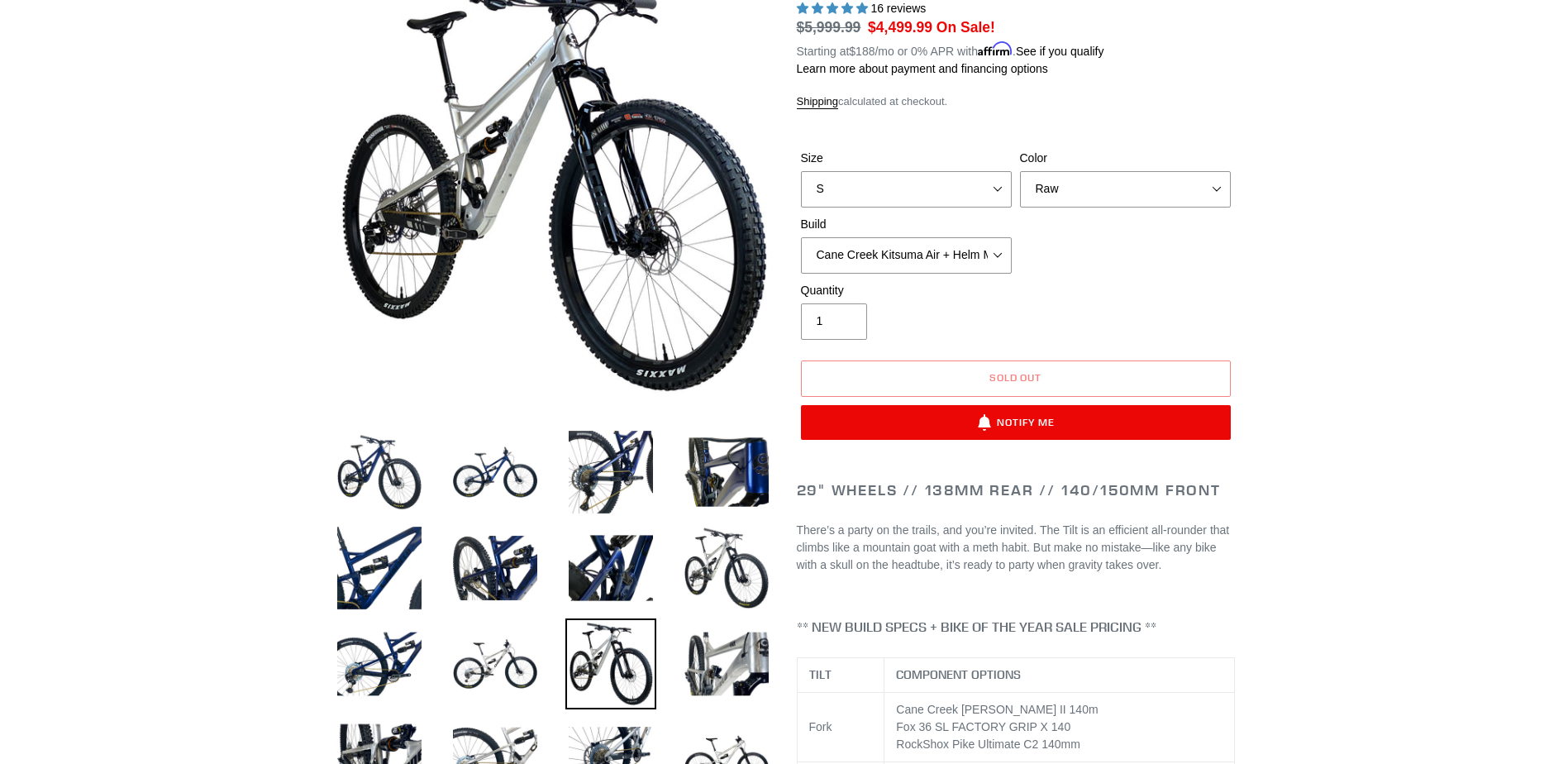
scroll to position [166, 0]
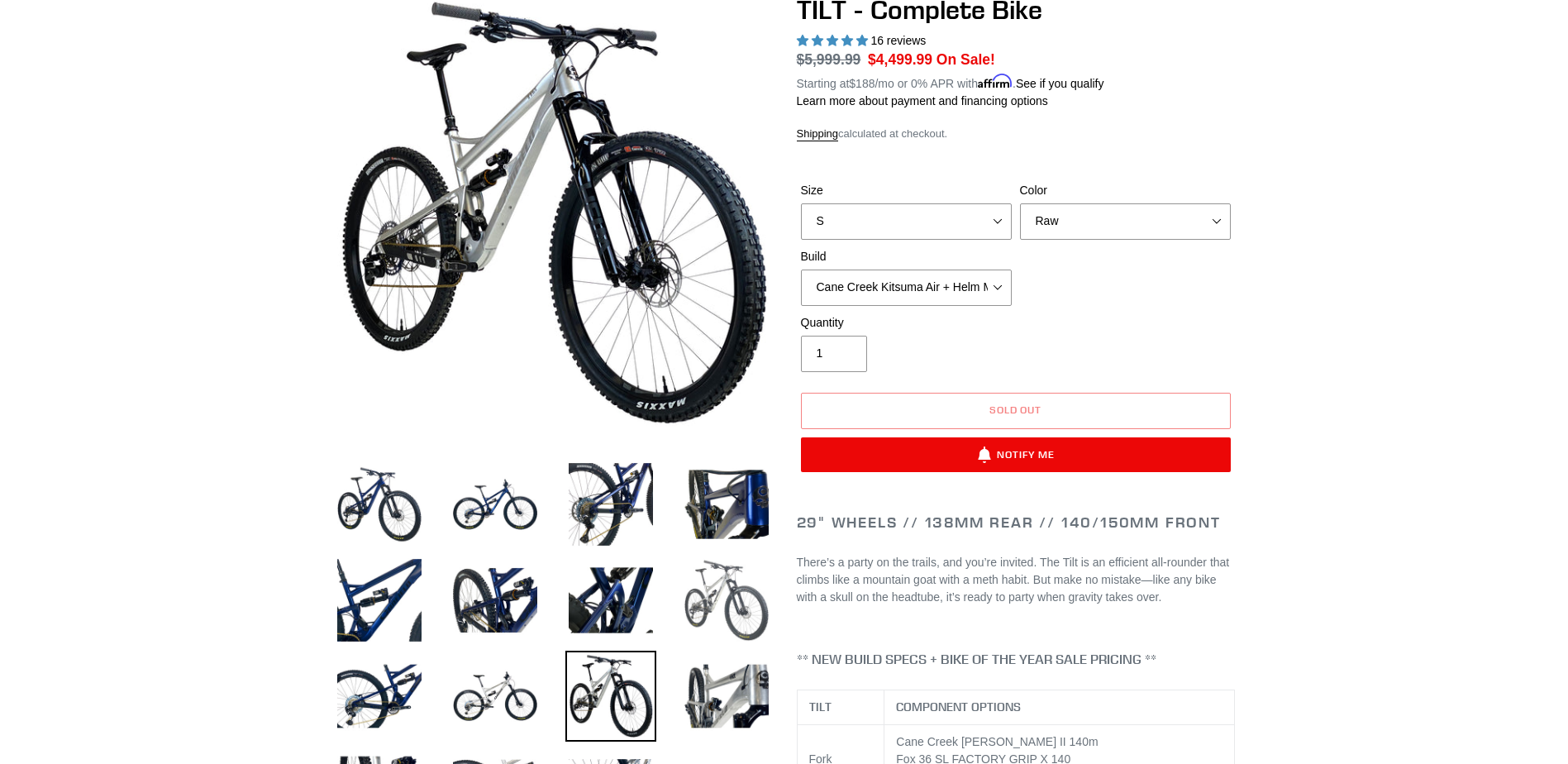
click at [717, 606] on img at bounding box center [726, 601] width 91 height 91
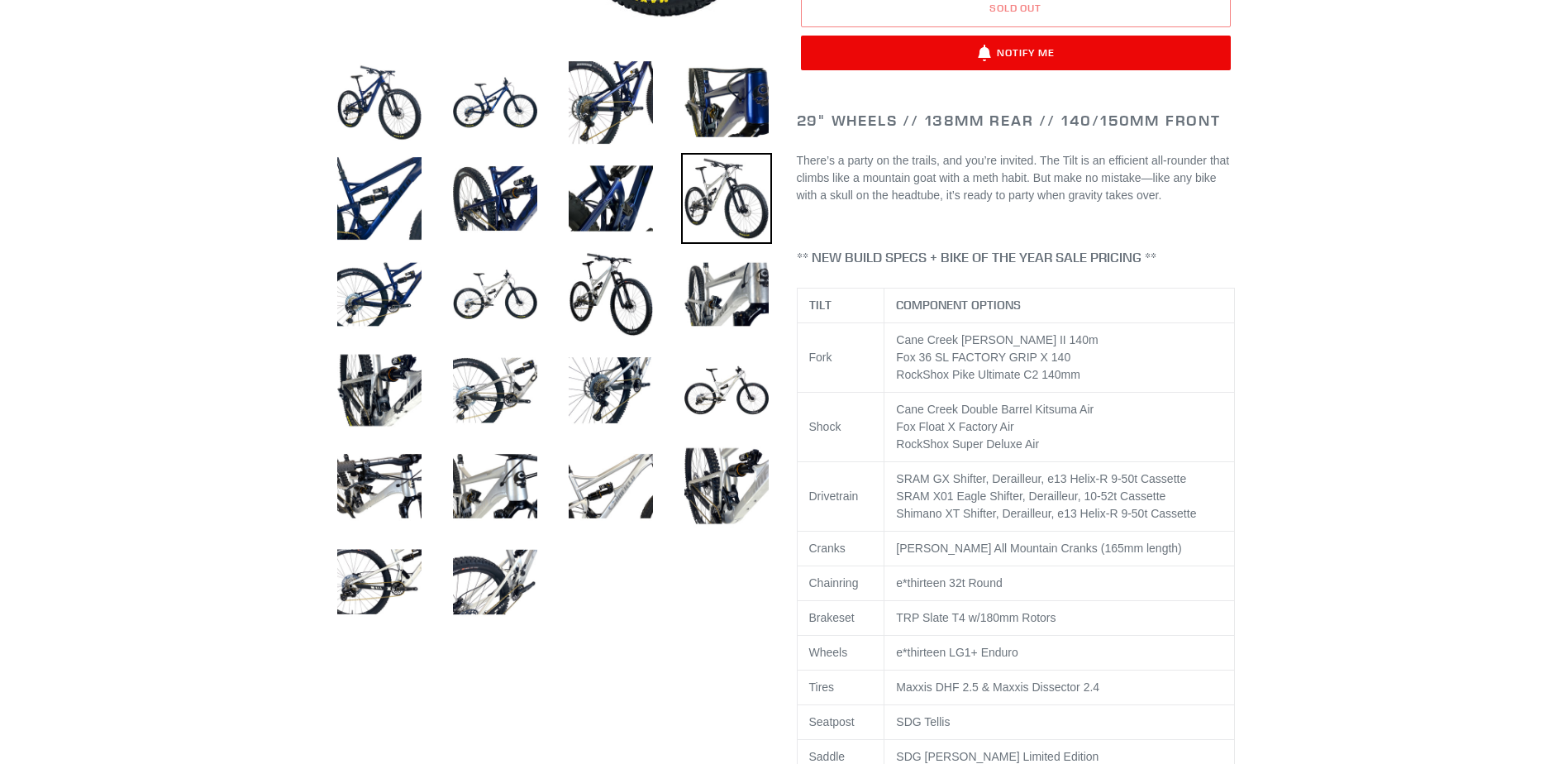
scroll to position [579, 0]
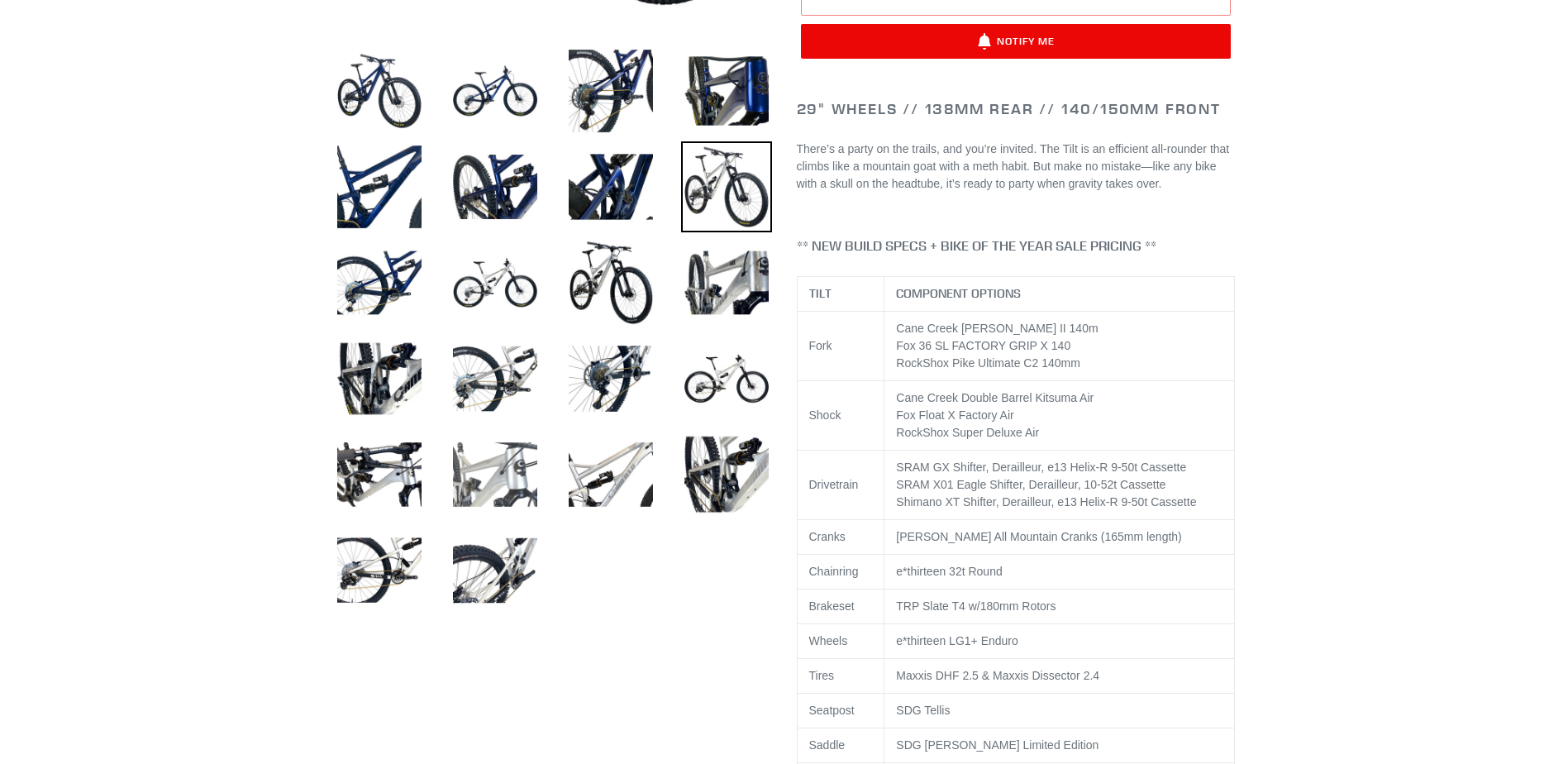
click at [472, 485] on img at bounding box center [495, 475] width 91 height 91
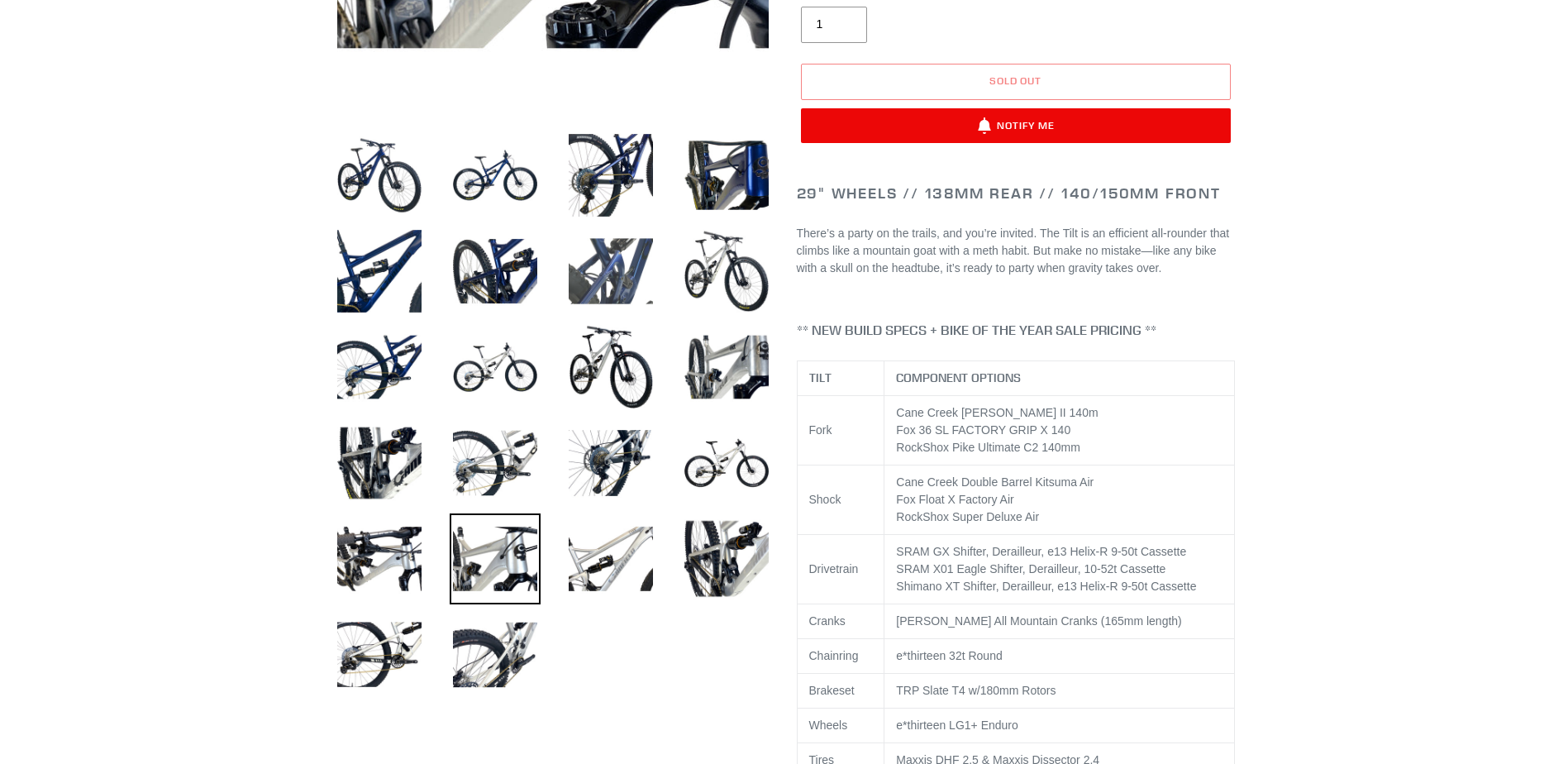
scroll to position [496, 0]
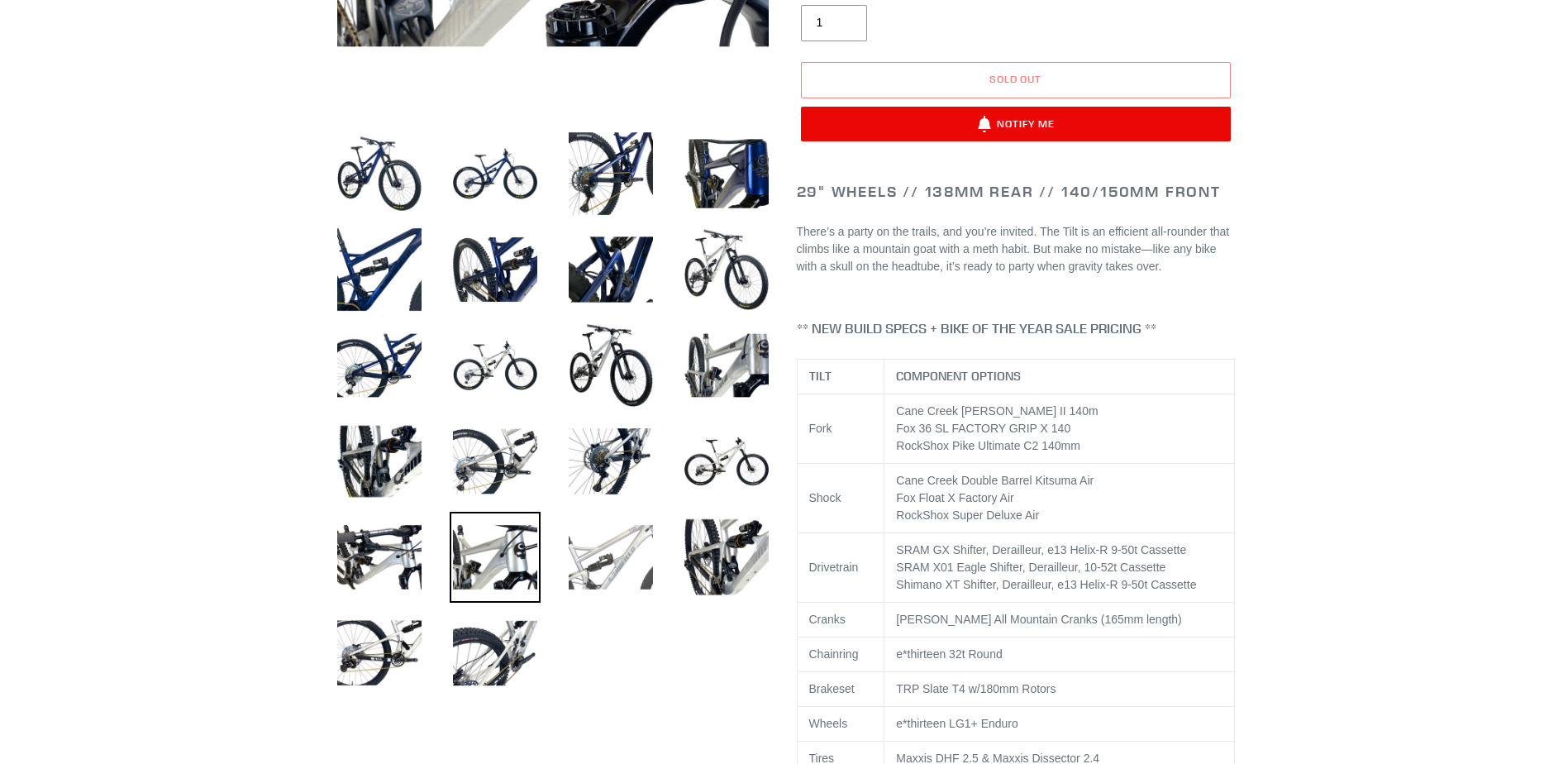
click at [636, 574] on img at bounding box center [611, 558] width 91 height 91
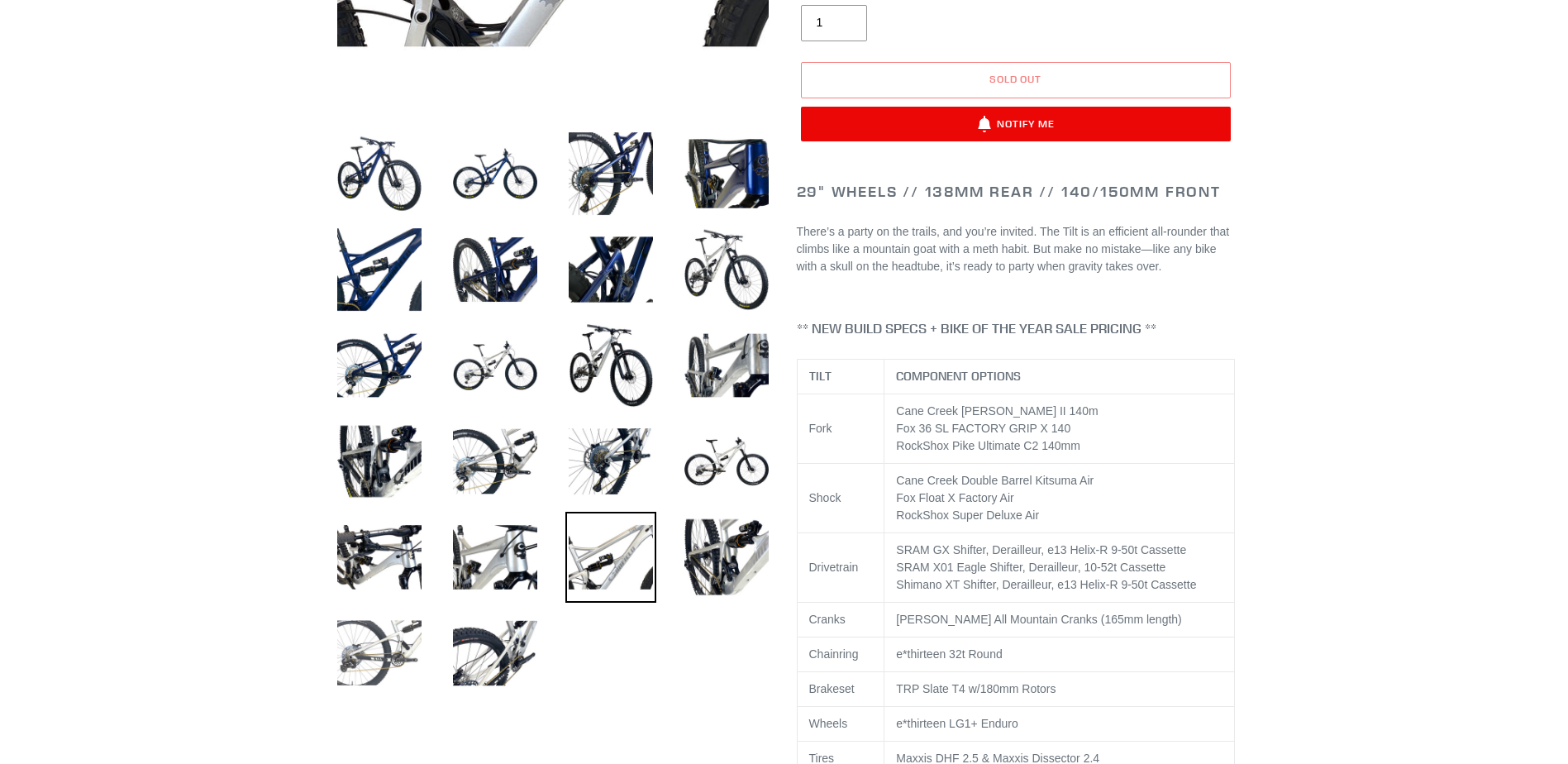
click at [408, 655] on img at bounding box center [379, 654] width 91 height 91
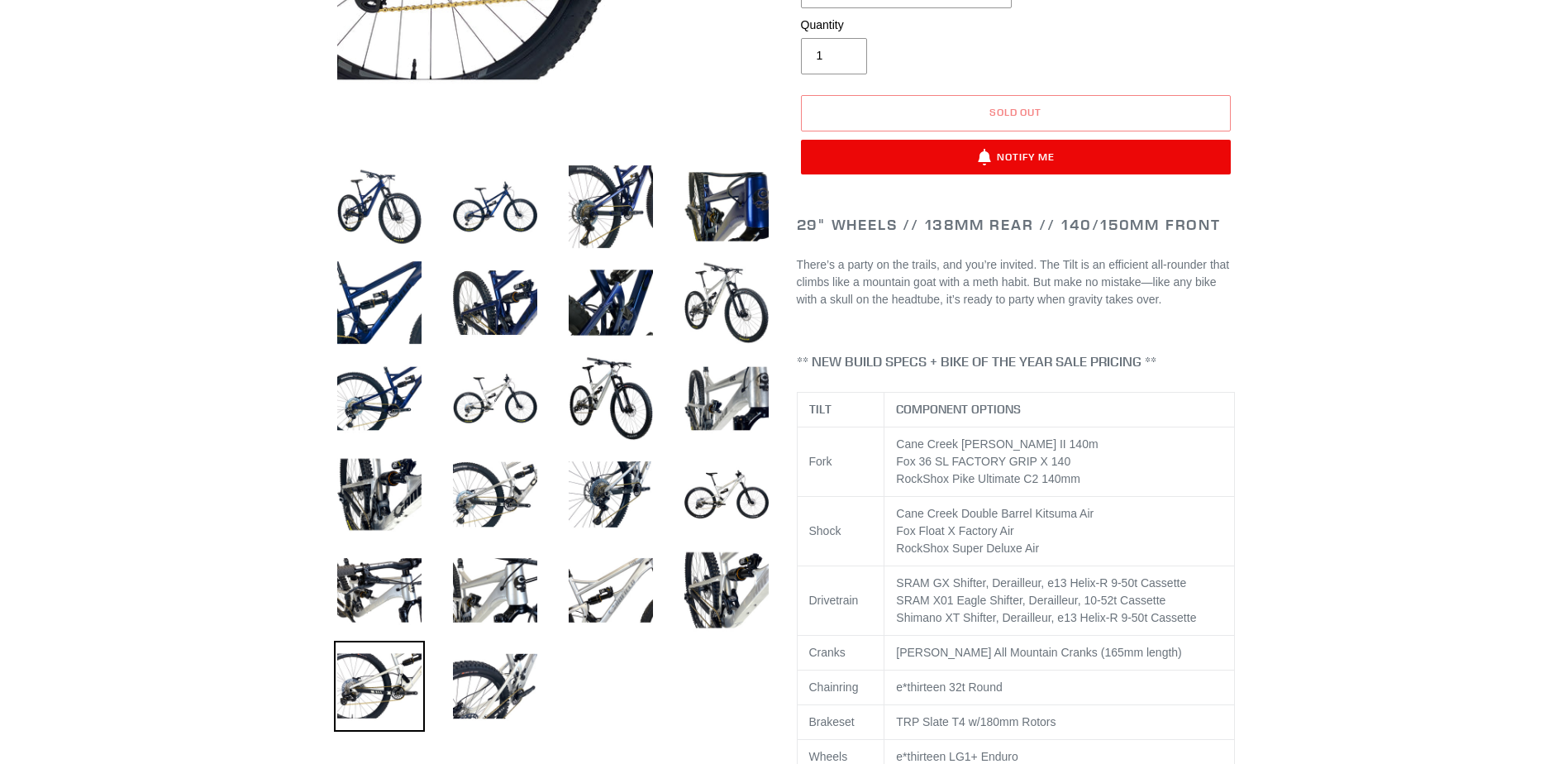
scroll to position [661, 0]
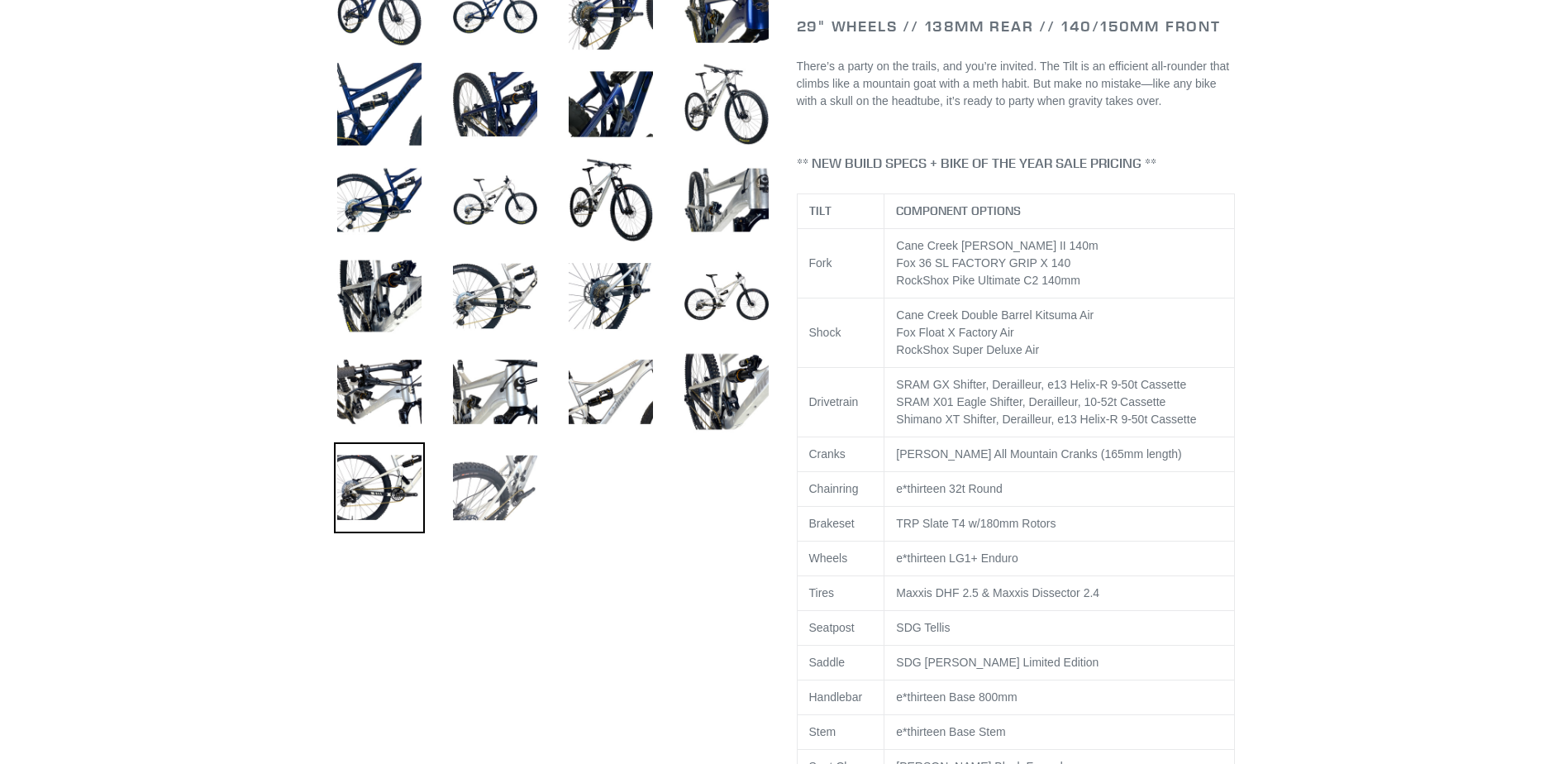
click at [527, 501] on img at bounding box center [495, 488] width 91 height 91
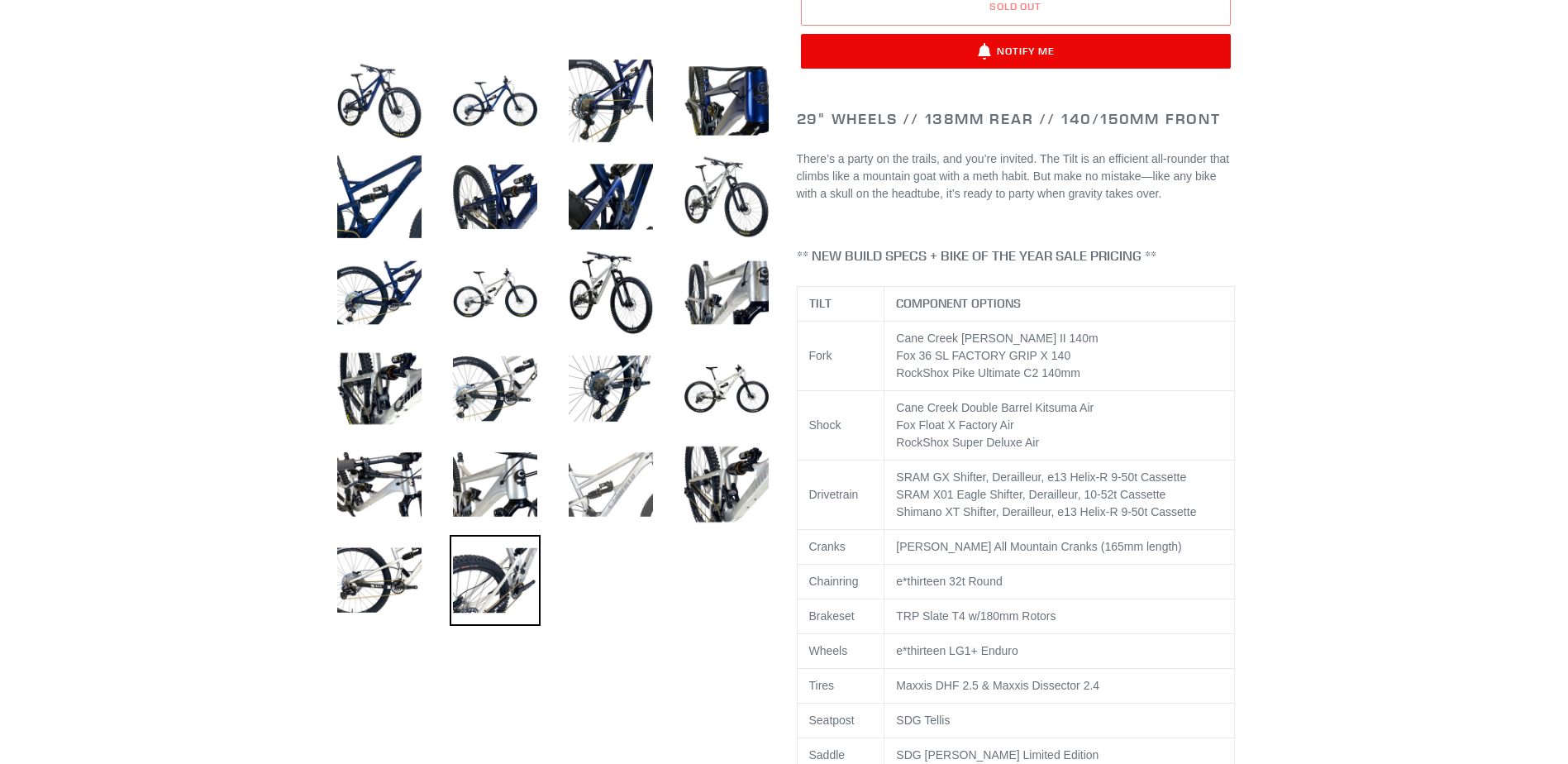
scroll to position [166, 0]
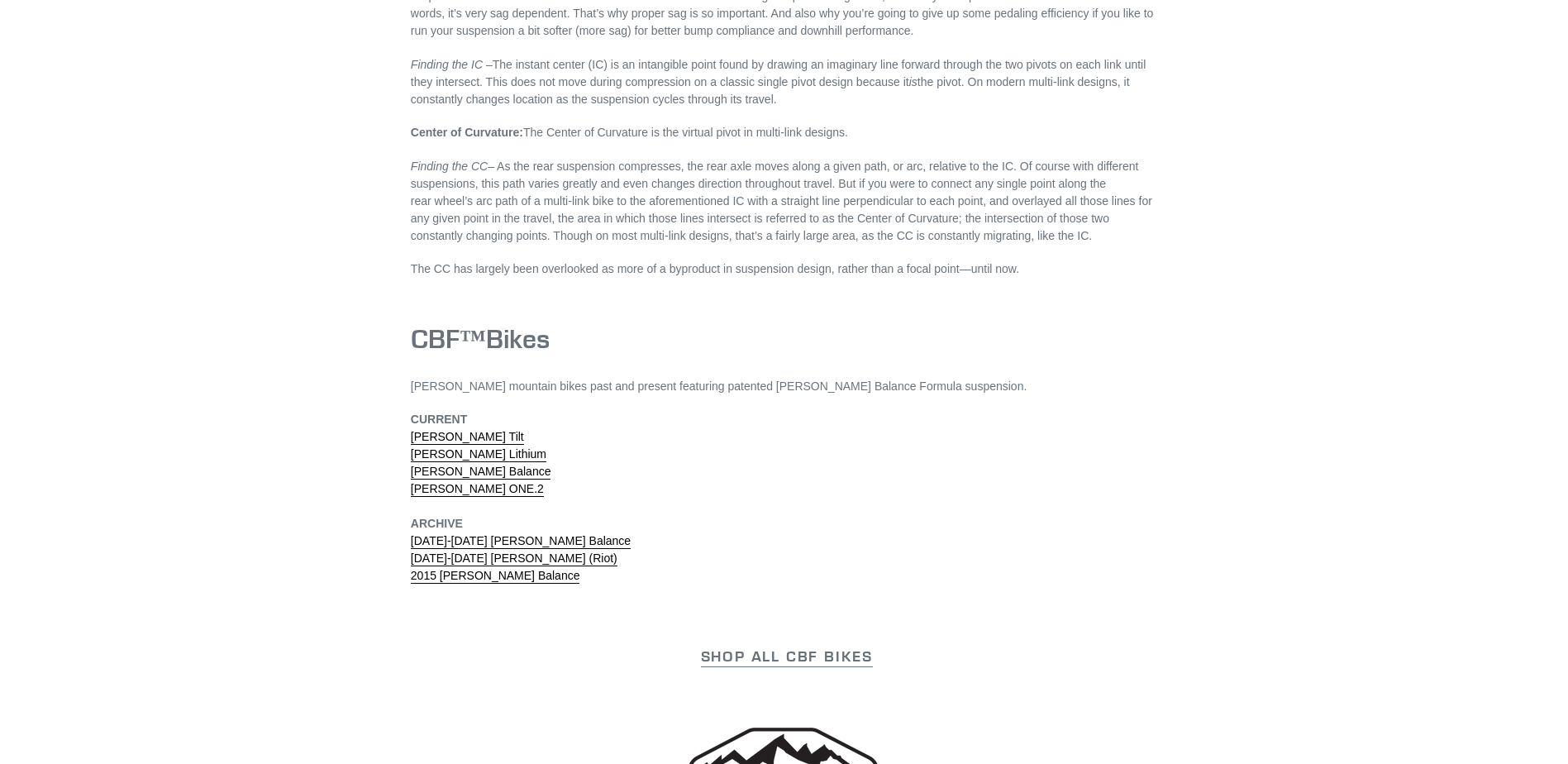
scroll to position [4879, 0]
